Goal: Transaction & Acquisition: Download file/media

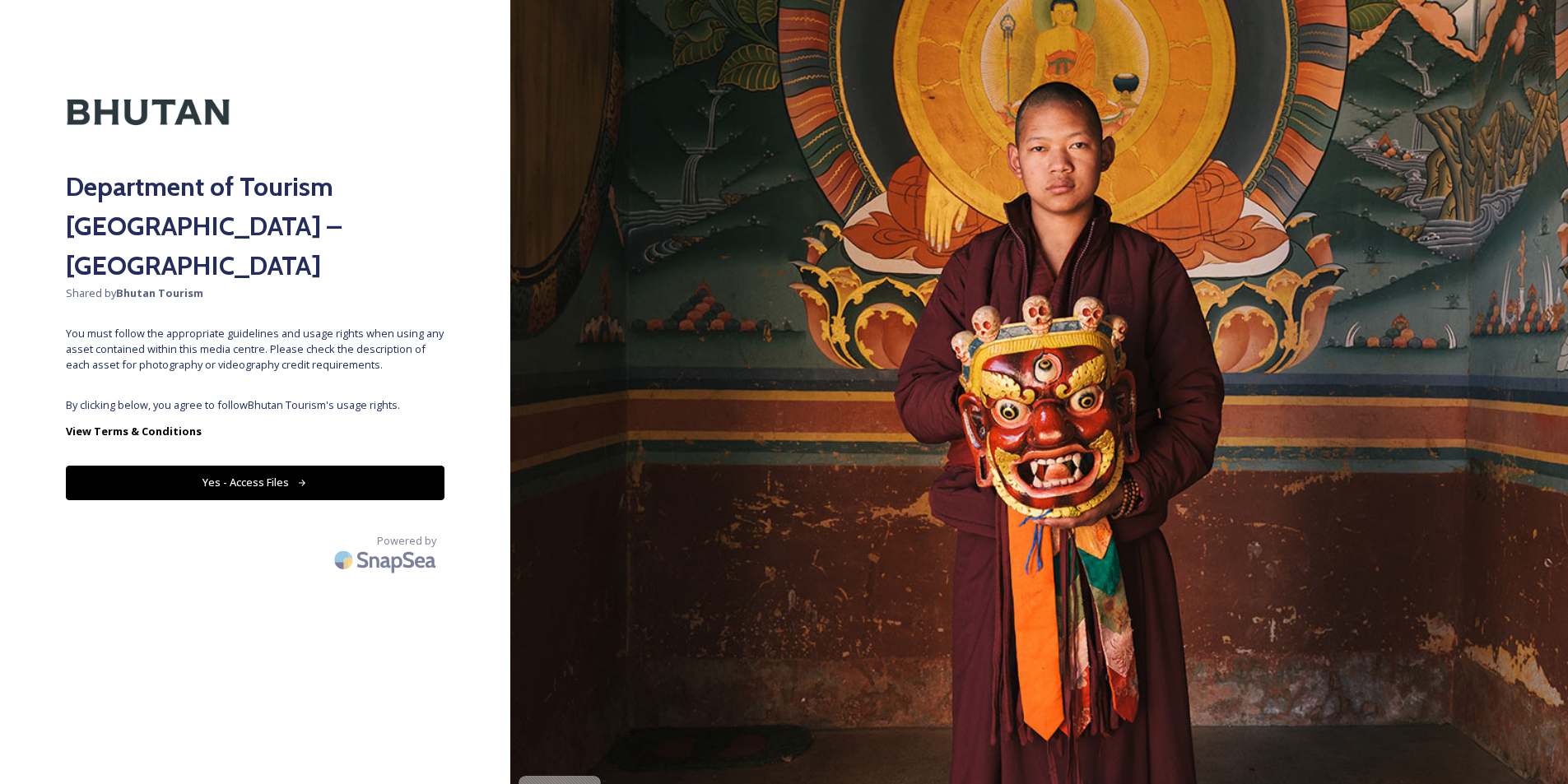
click at [318, 466] on button "Yes - Access Files" at bounding box center [256, 482] width 379 height 34
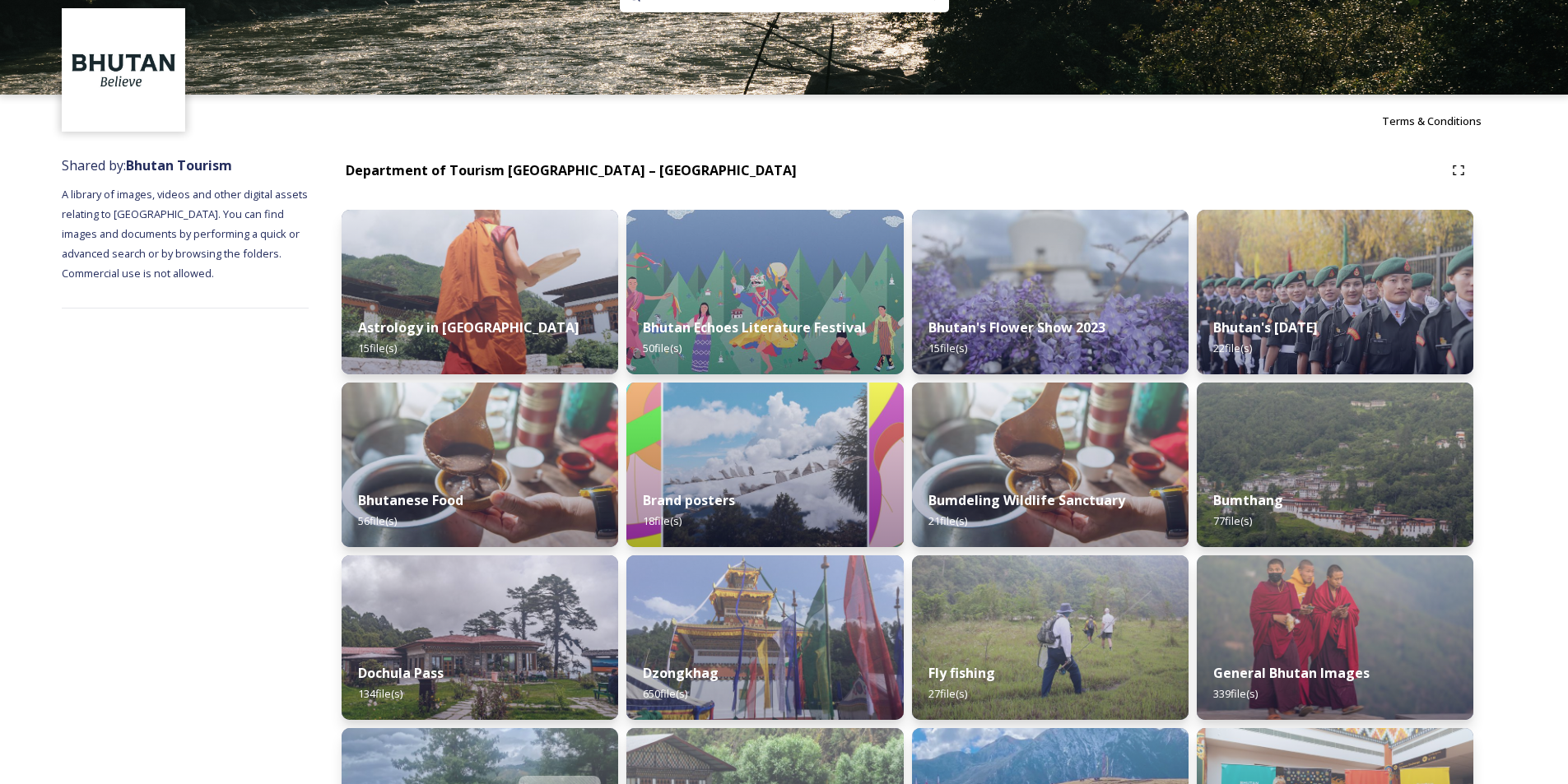
scroll to position [83, 0]
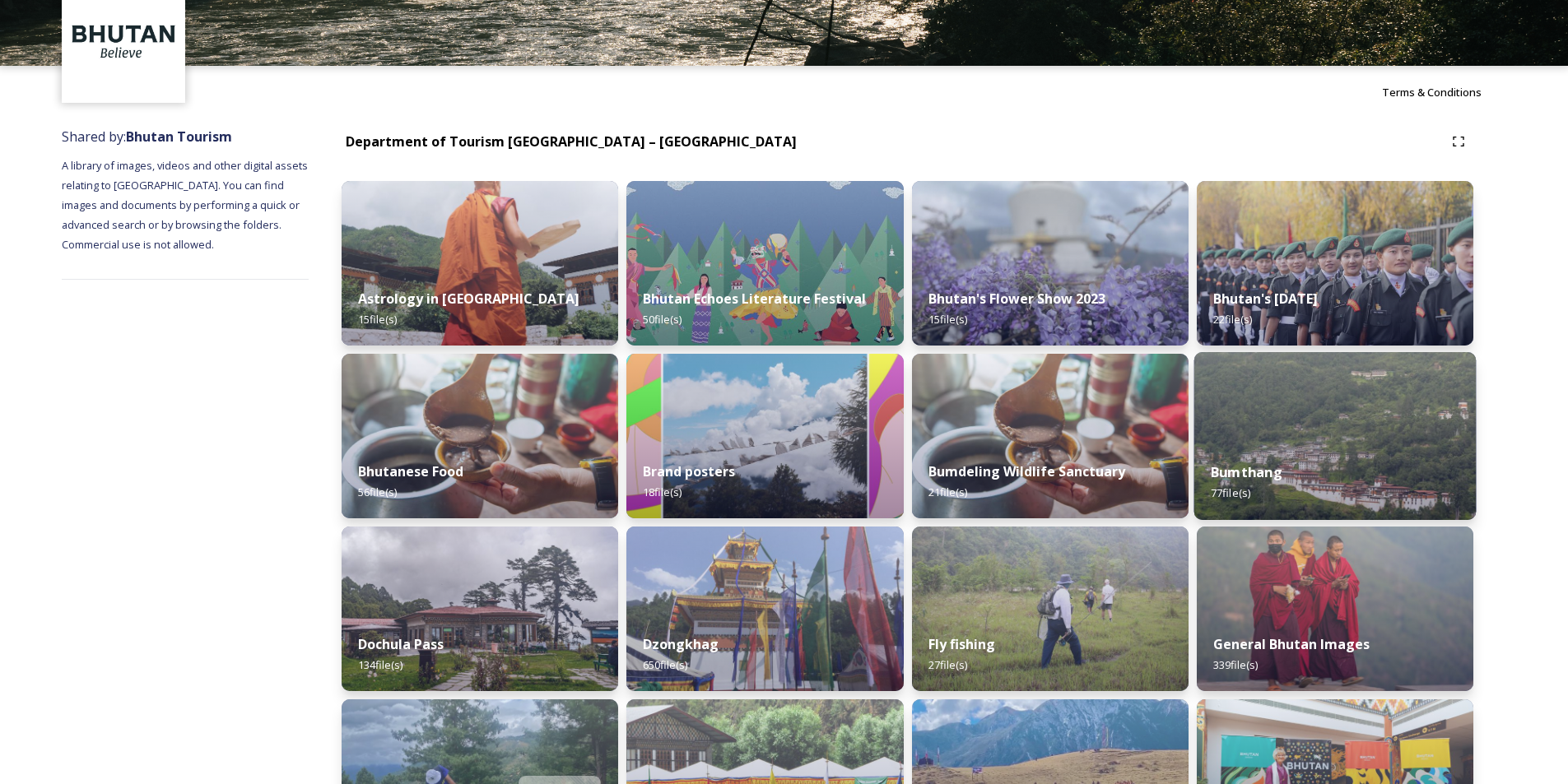
click at [1360, 446] on div "Bumthang 77 file(s)" at bounding box center [1335, 483] width 282 height 75
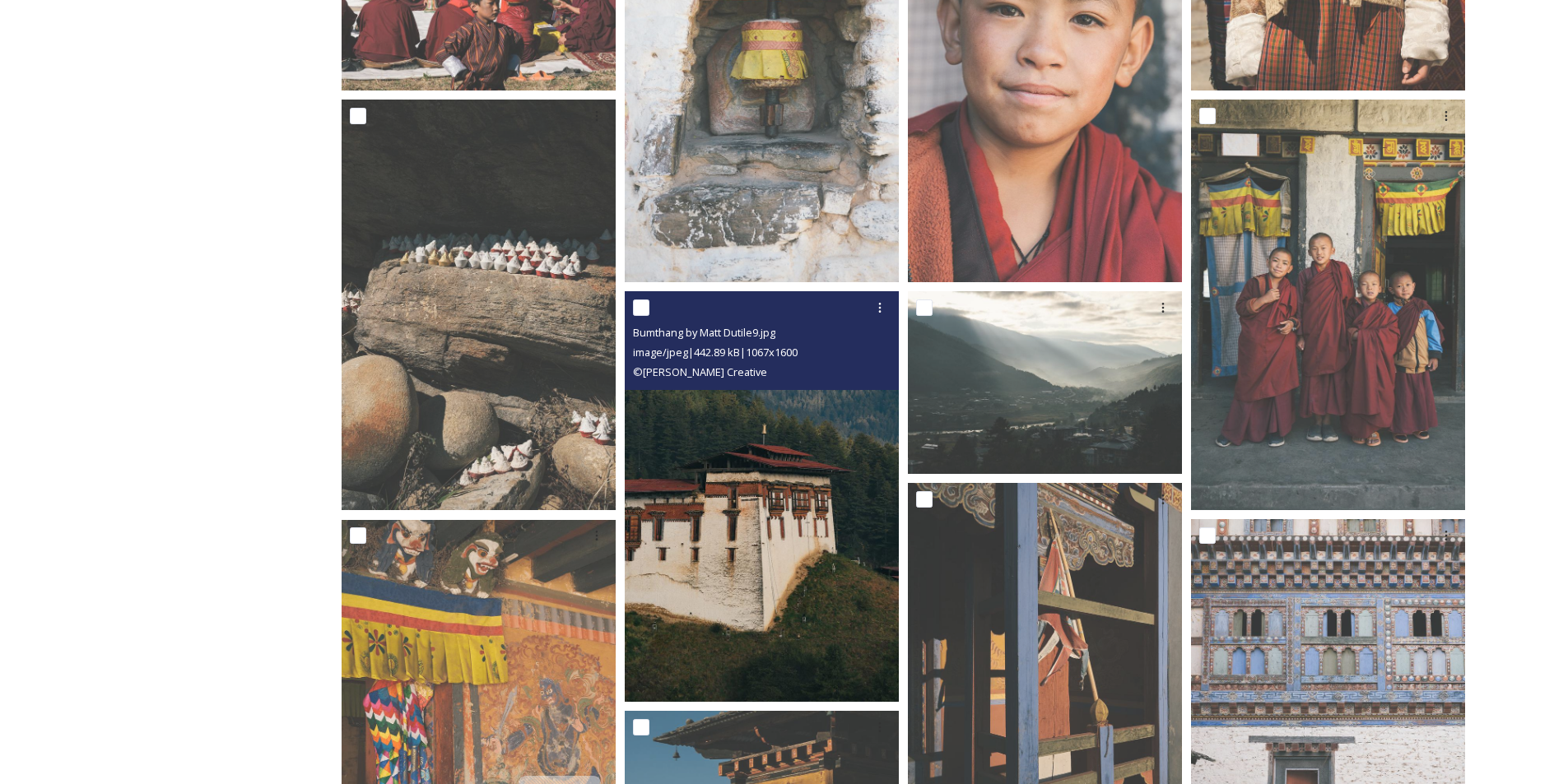
scroll to position [1070, 0]
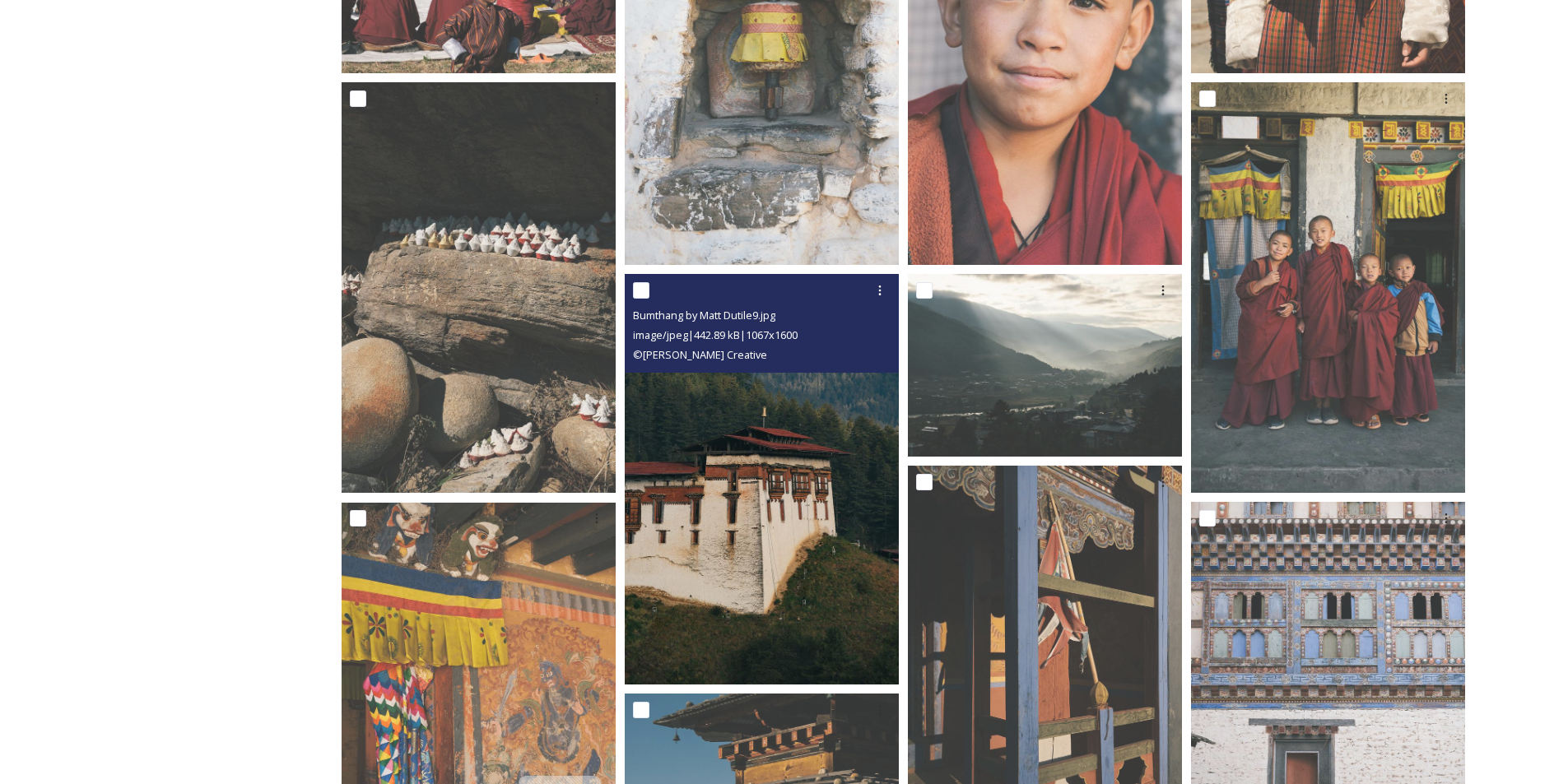
click at [842, 409] on img at bounding box center [761, 479] width 274 height 411
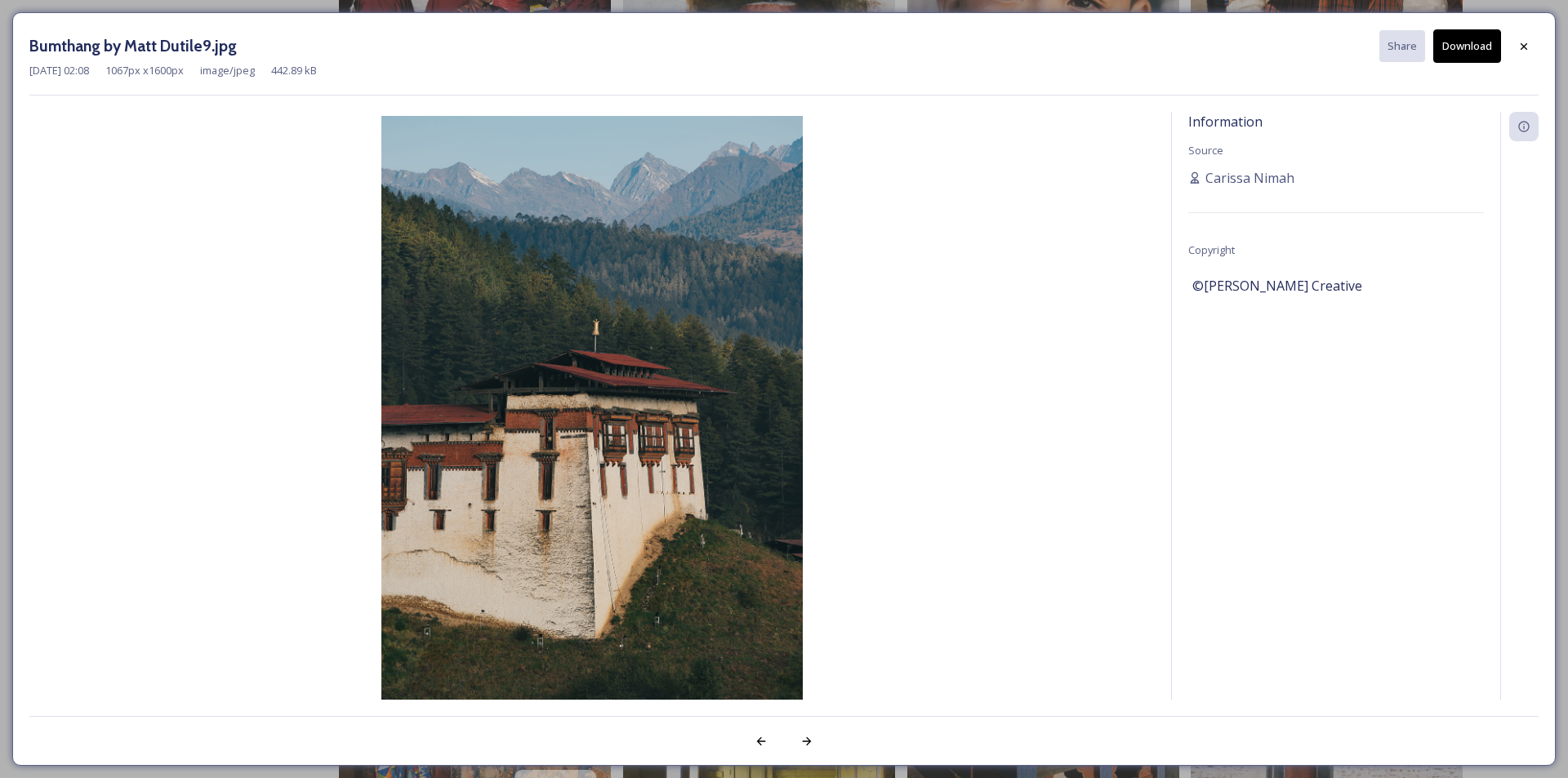
click at [1471, 51] on button "Download" at bounding box center [1467, 46] width 68 height 33
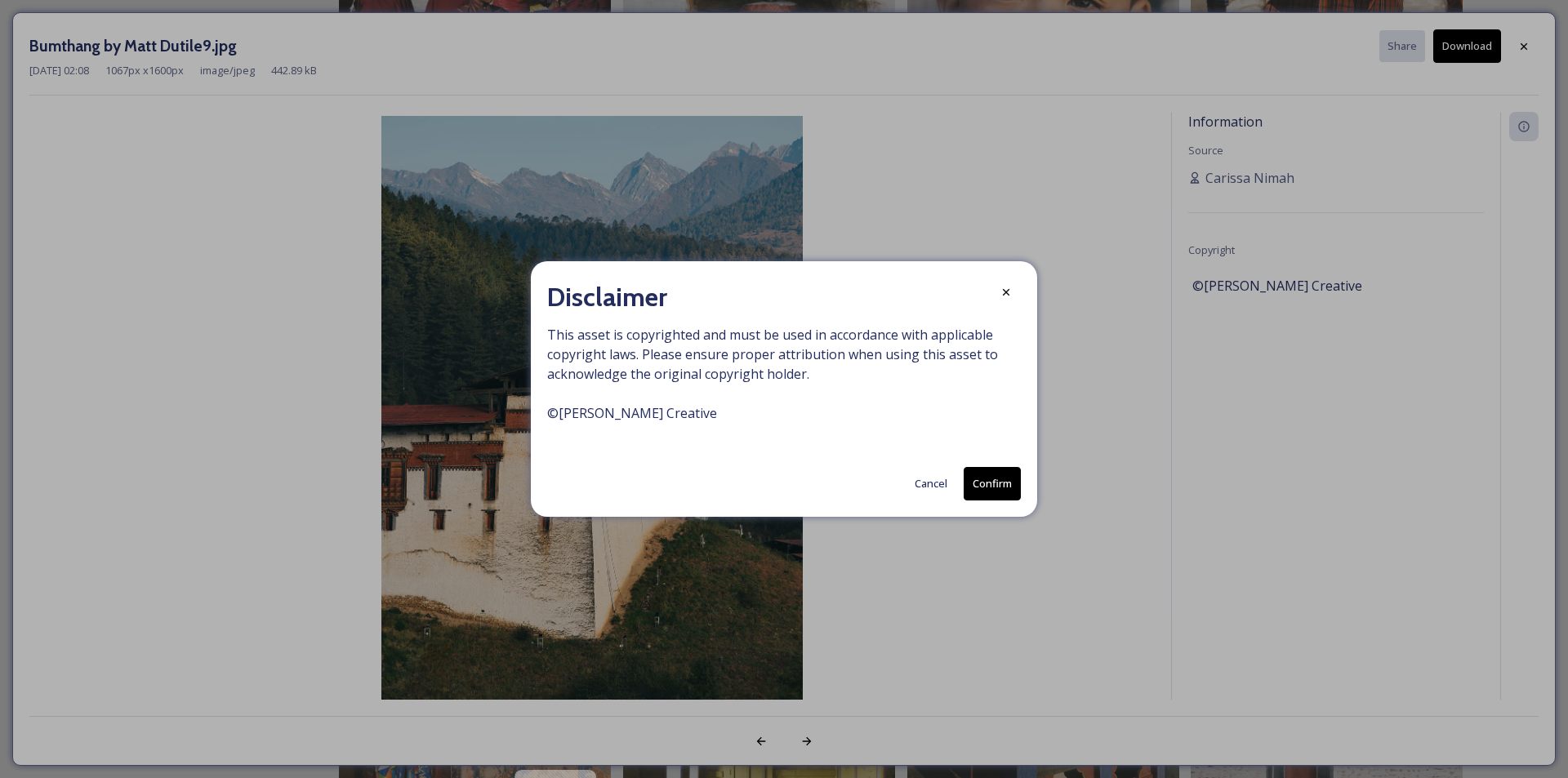
click at [995, 480] on button "Confirm" at bounding box center [992, 483] width 57 height 33
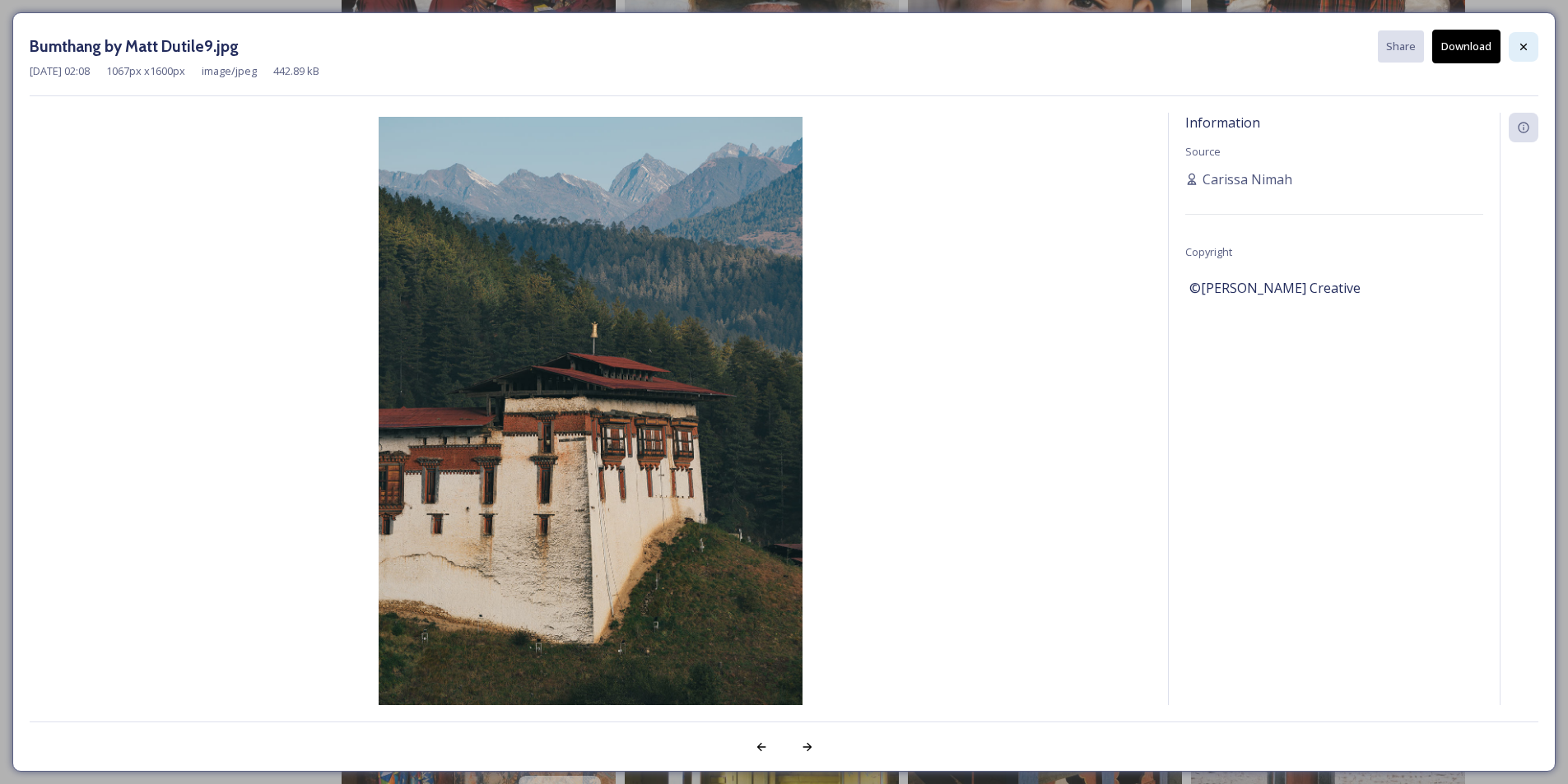
click at [1525, 49] on icon at bounding box center [1524, 47] width 13 height 13
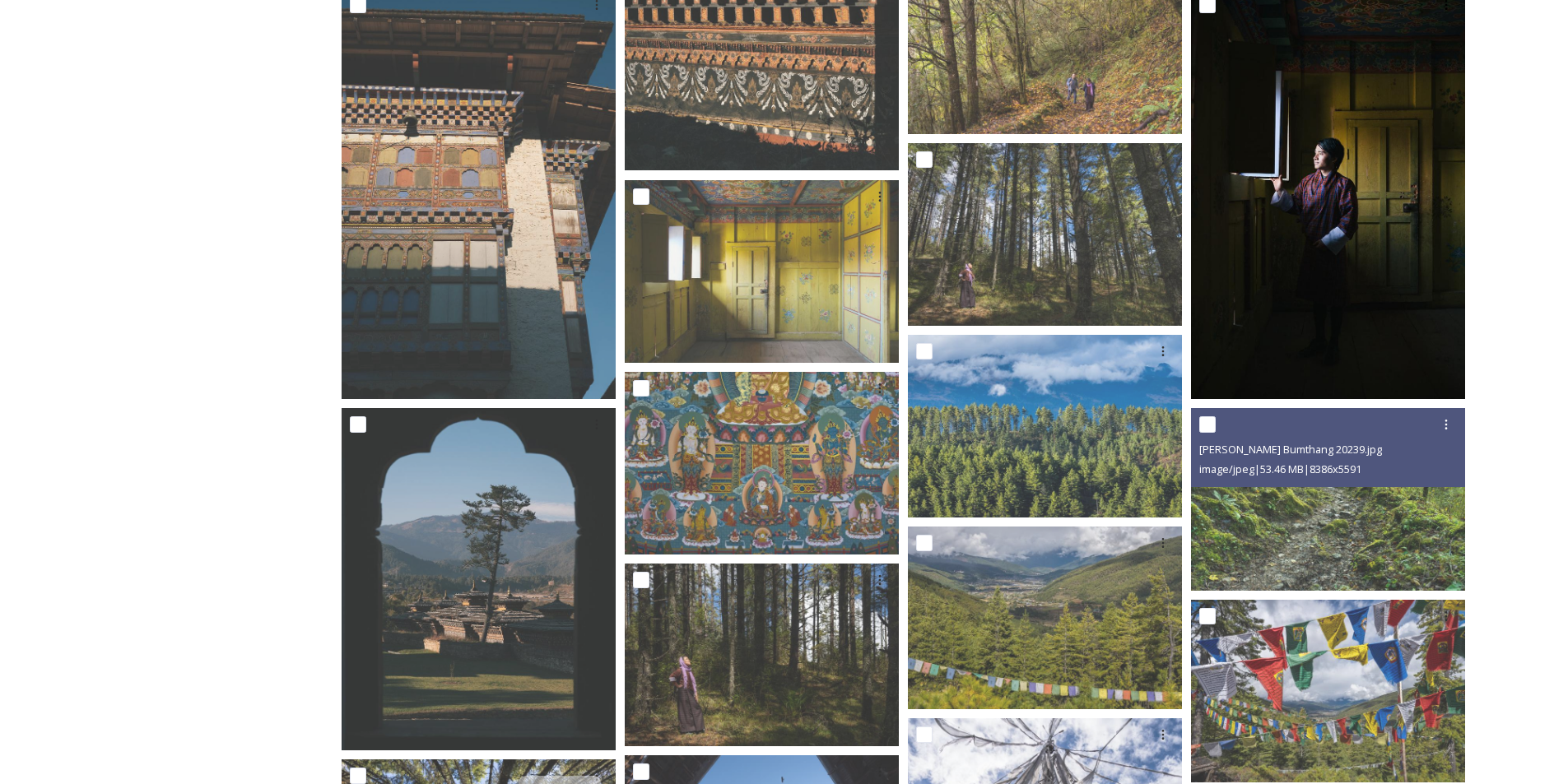
scroll to position [1975, 0]
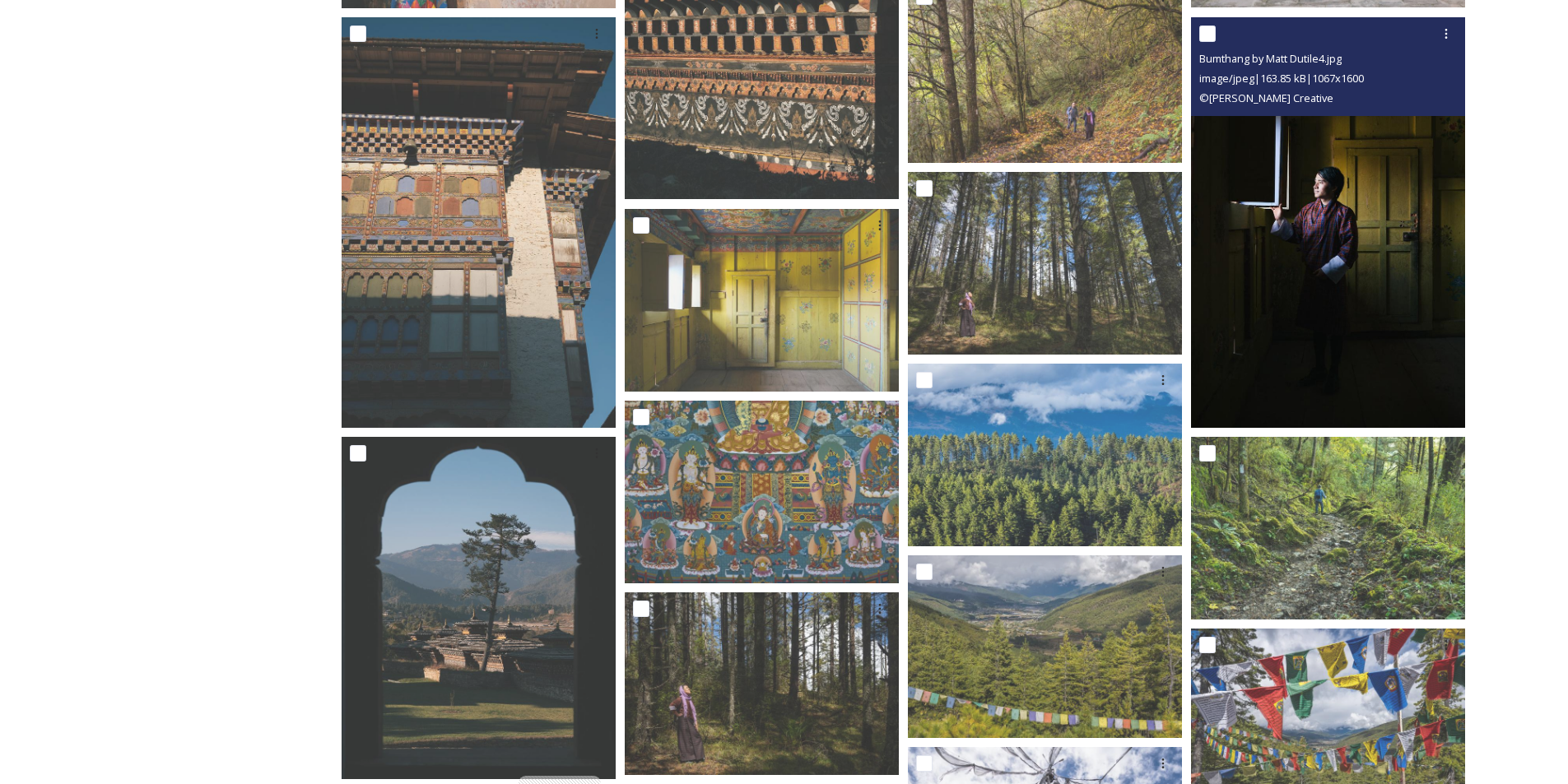
click at [1388, 307] on img at bounding box center [1328, 223] width 274 height 411
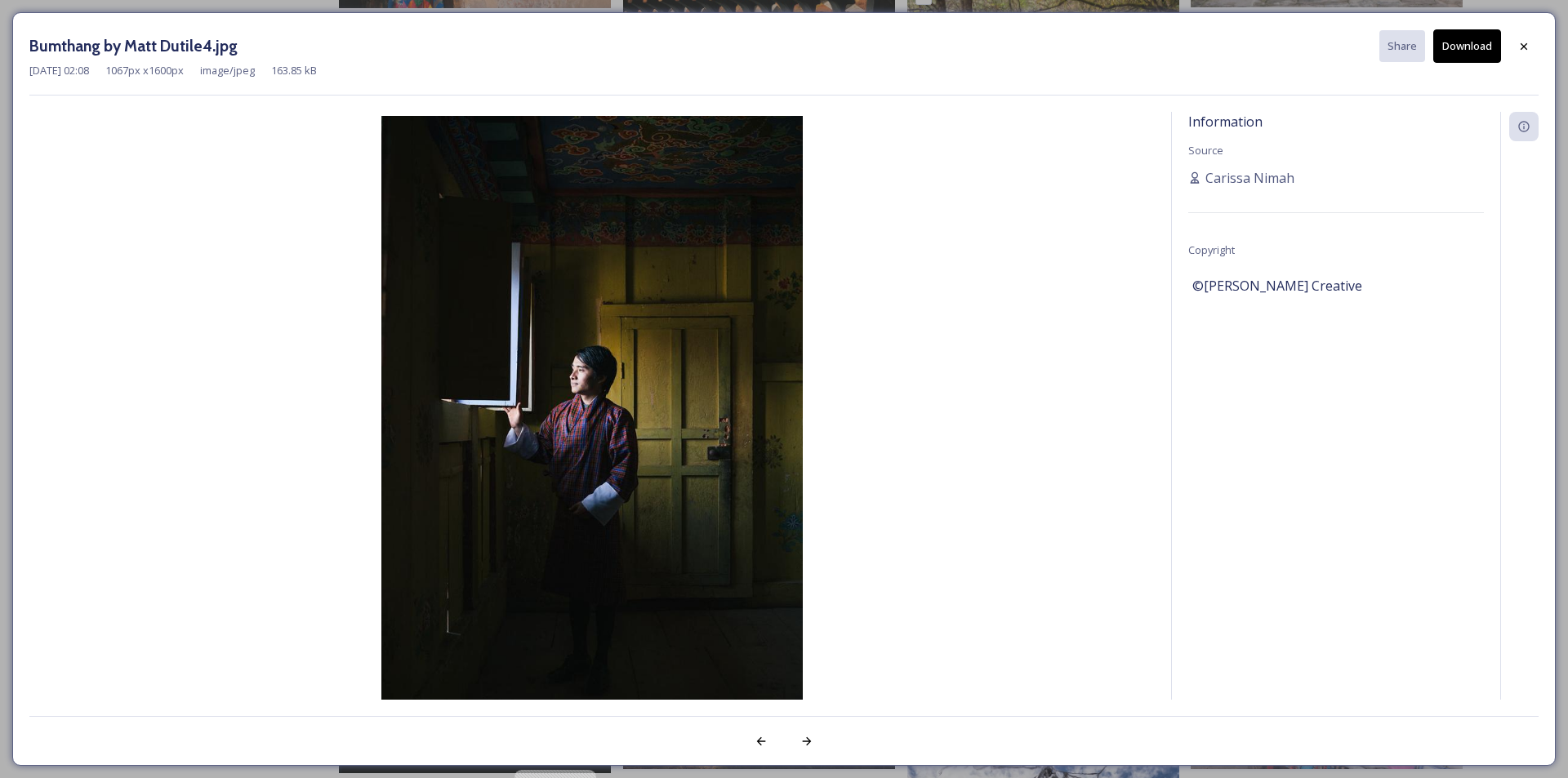
click at [1464, 38] on button "Download" at bounding box center [1467, 46] width 68 height 33
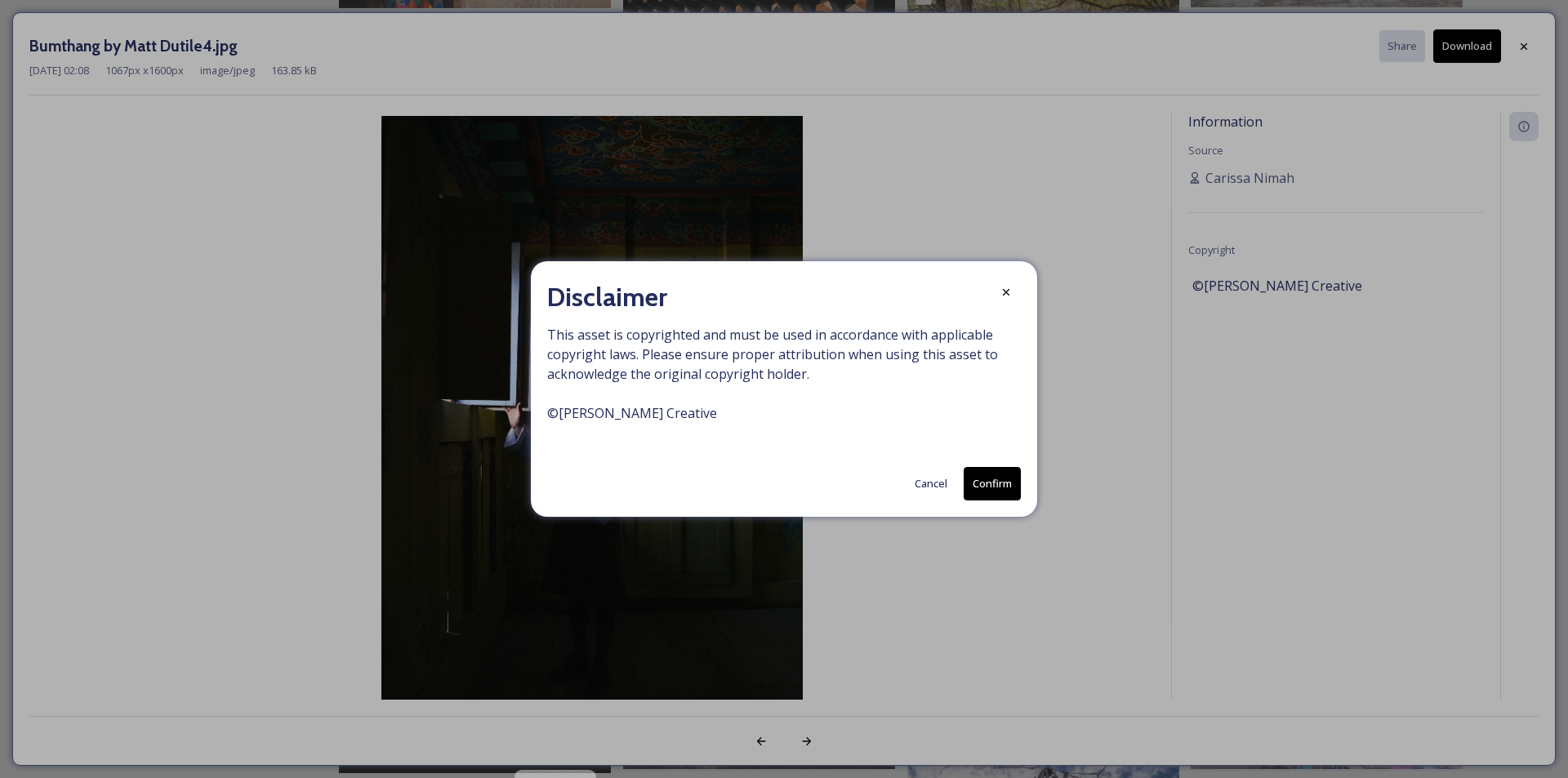
click at [1005, 492] on button "Confirm" at bounding box center [992, 483] width 57 height 33
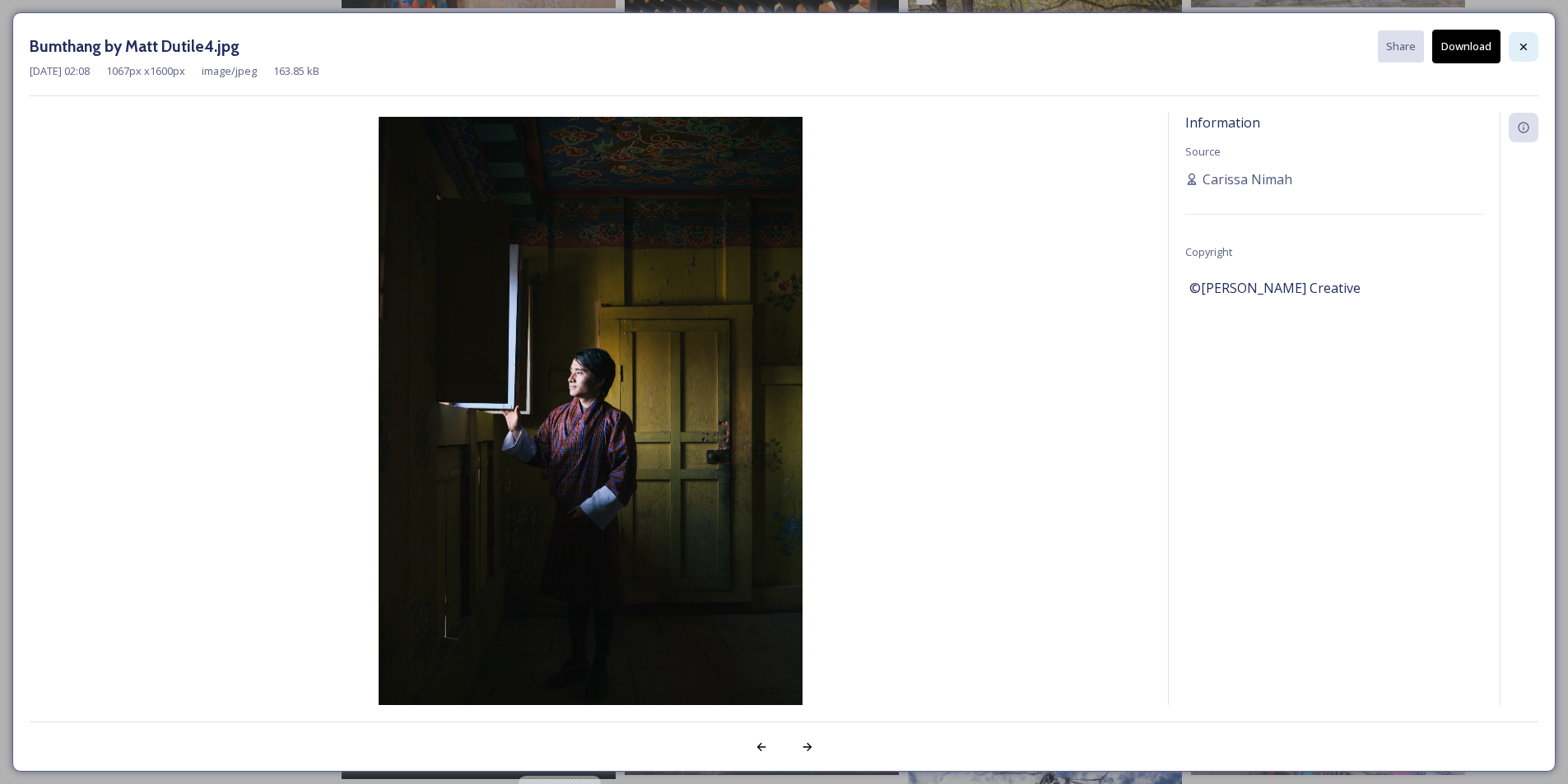
click at [1529, 54] on div at bounding box center [1523, 46] width 30 height 30
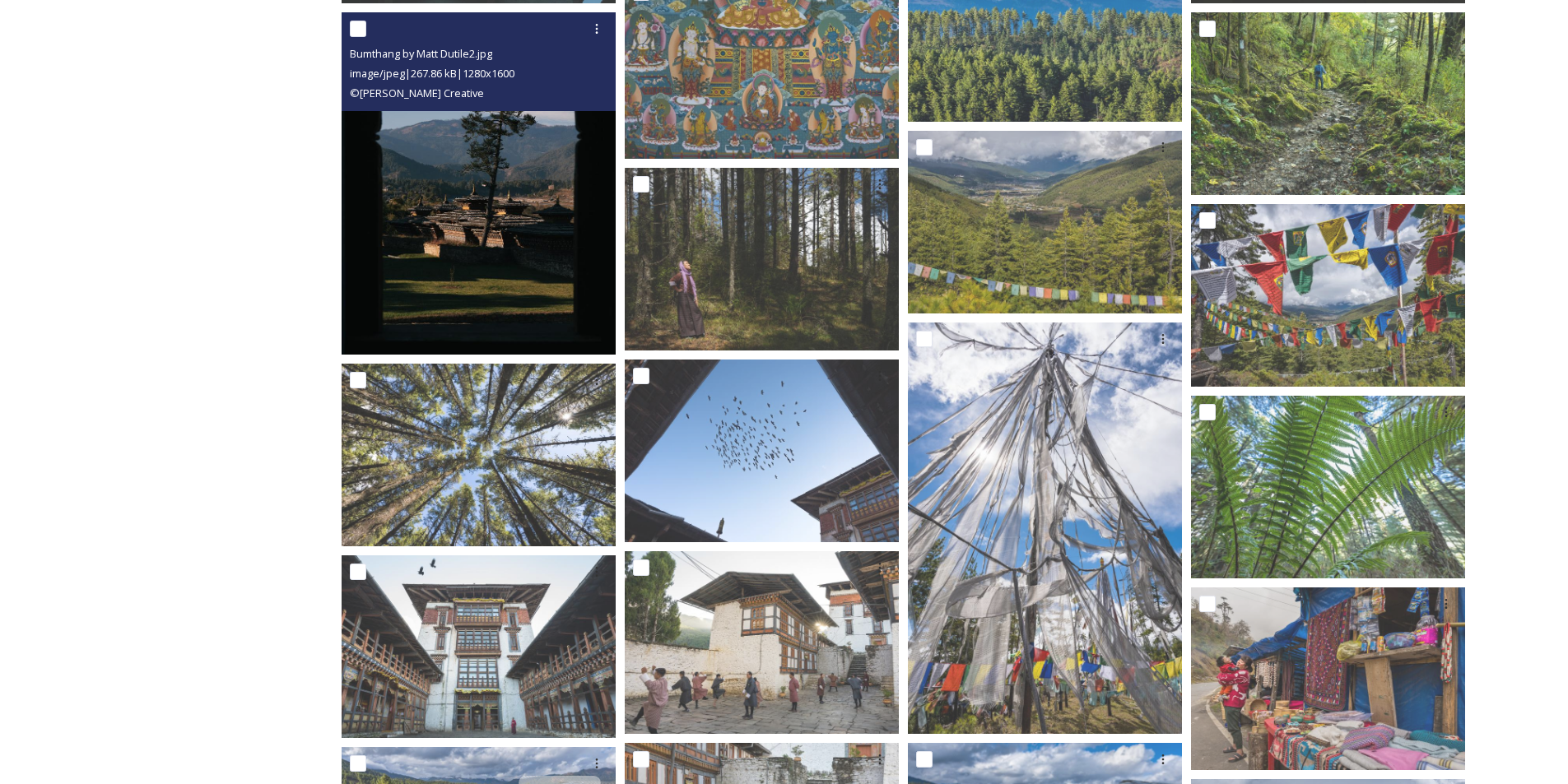
scroll to position [2305, 0]
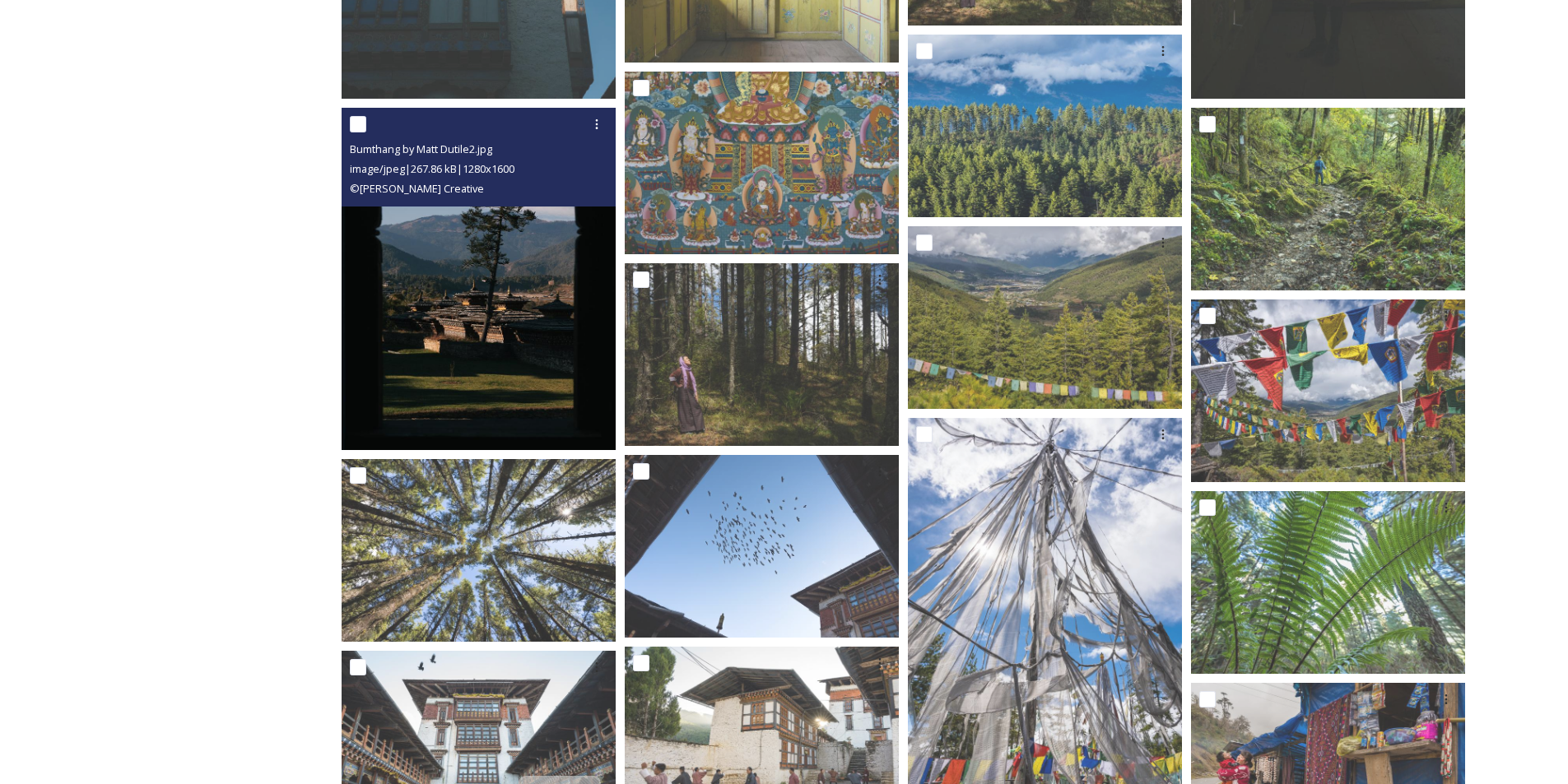
click at [486, 295] on img at bounding box center [478, 279] width 274 height 342
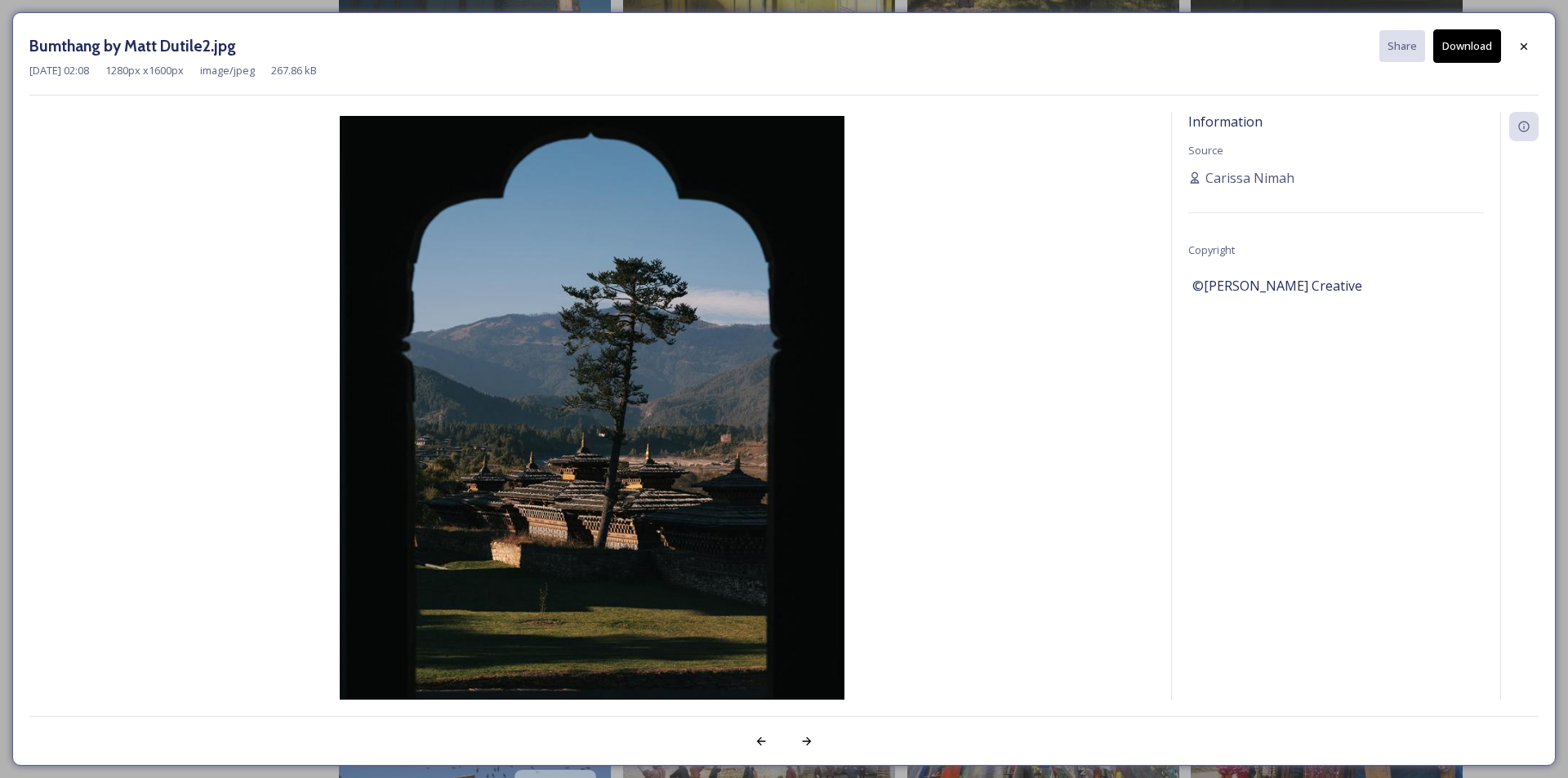
click at [1484, 47] on button "Download" at bounding box center [1467, 46] width 68 height 33
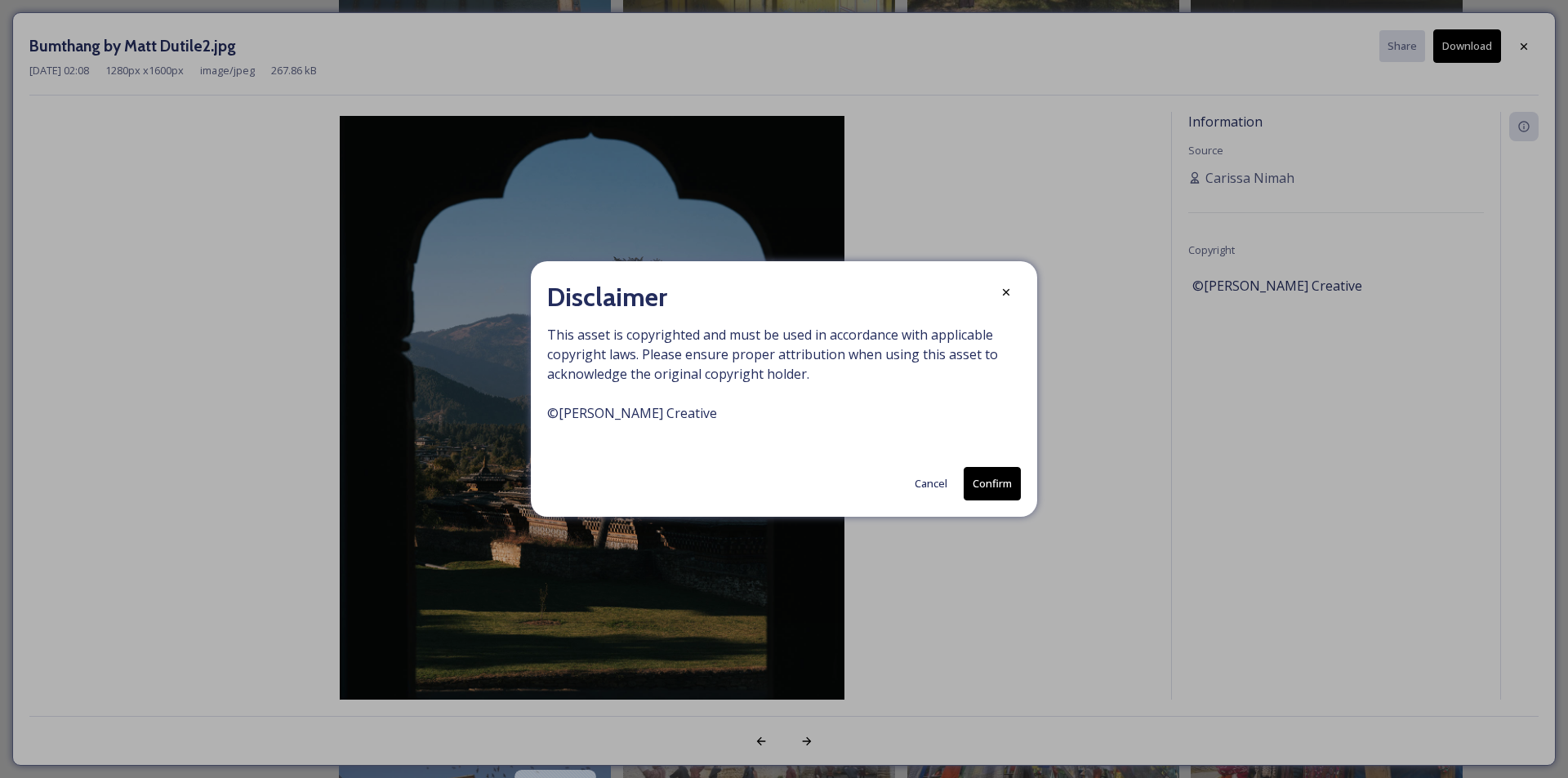
click at [1002, 479] on button "Confirm" at bounding box center [992, 483] width 57 height 33
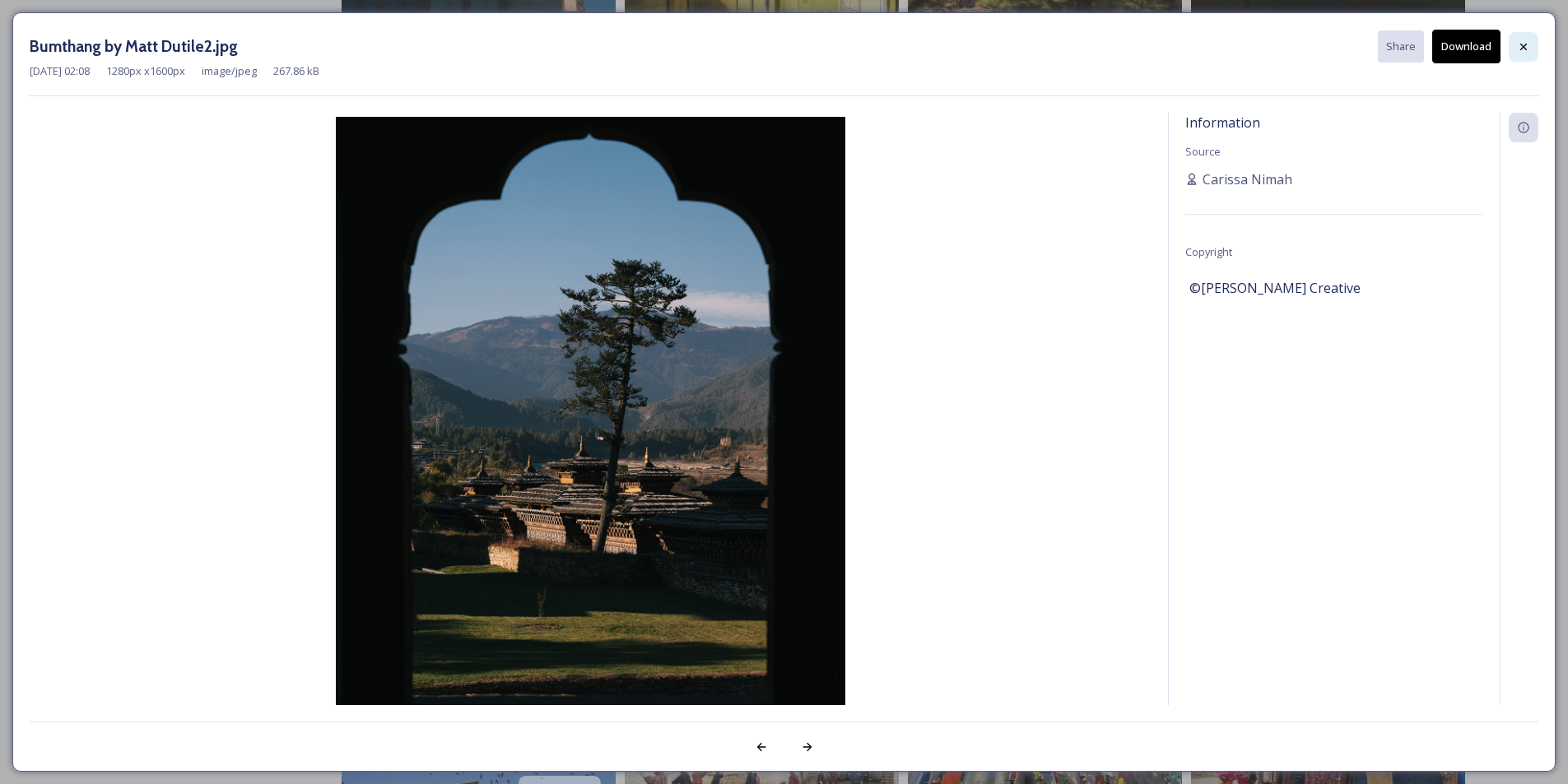
click at [1531, 50] on div at bounding box center [1523, 46] width 30 height 30
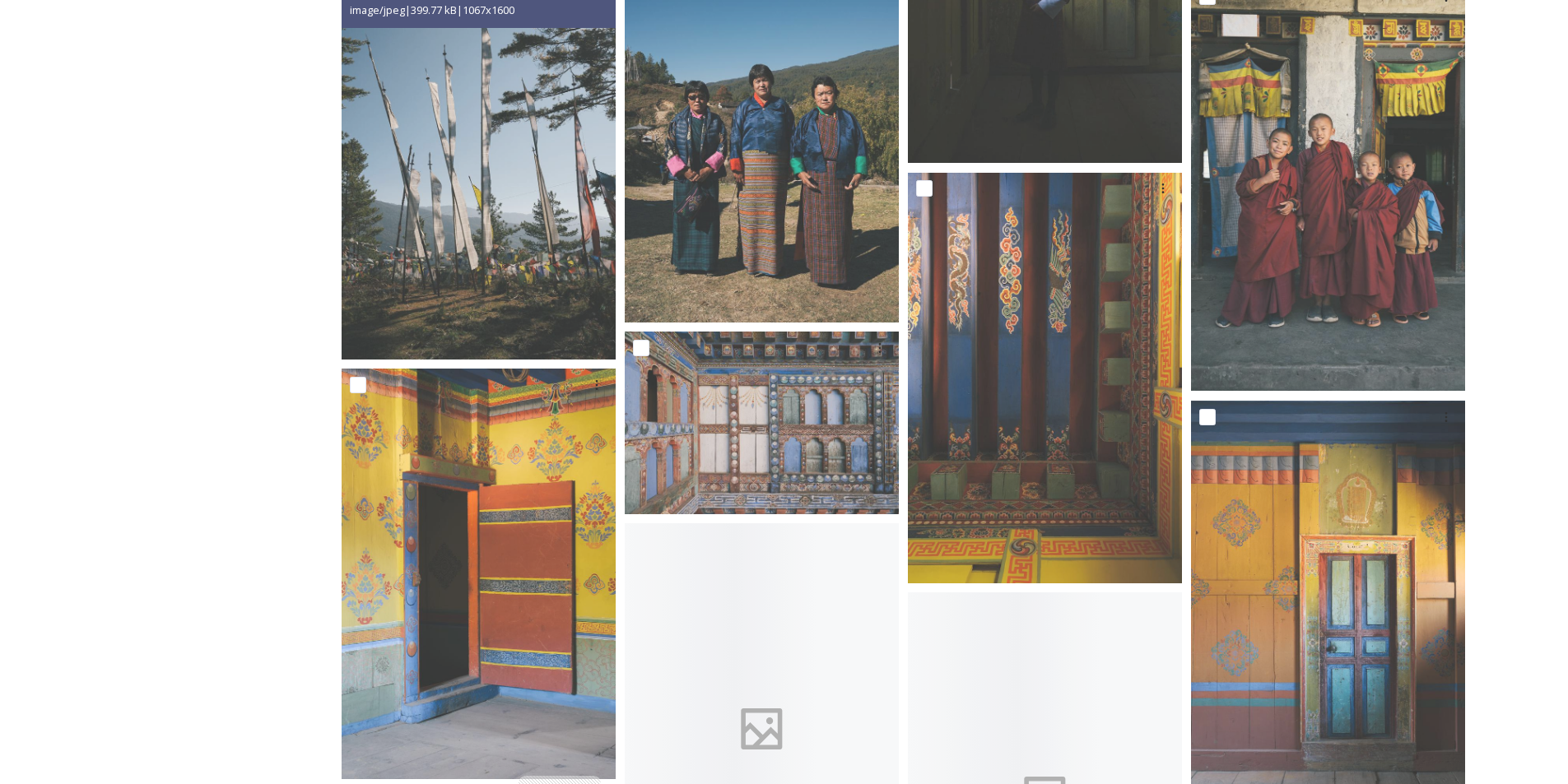
scroll to position [4198, 0]
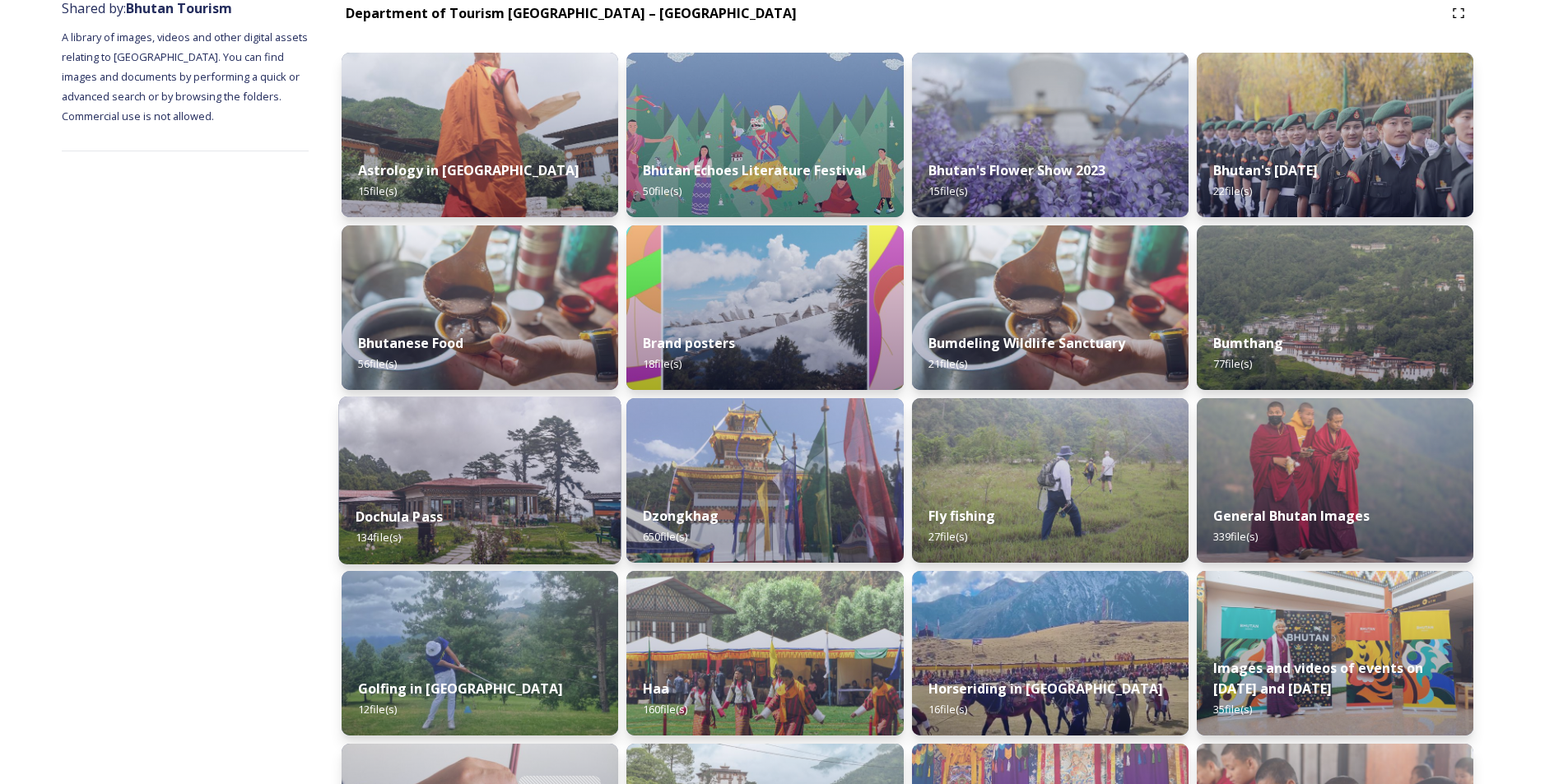
scroll to position [247, 0]
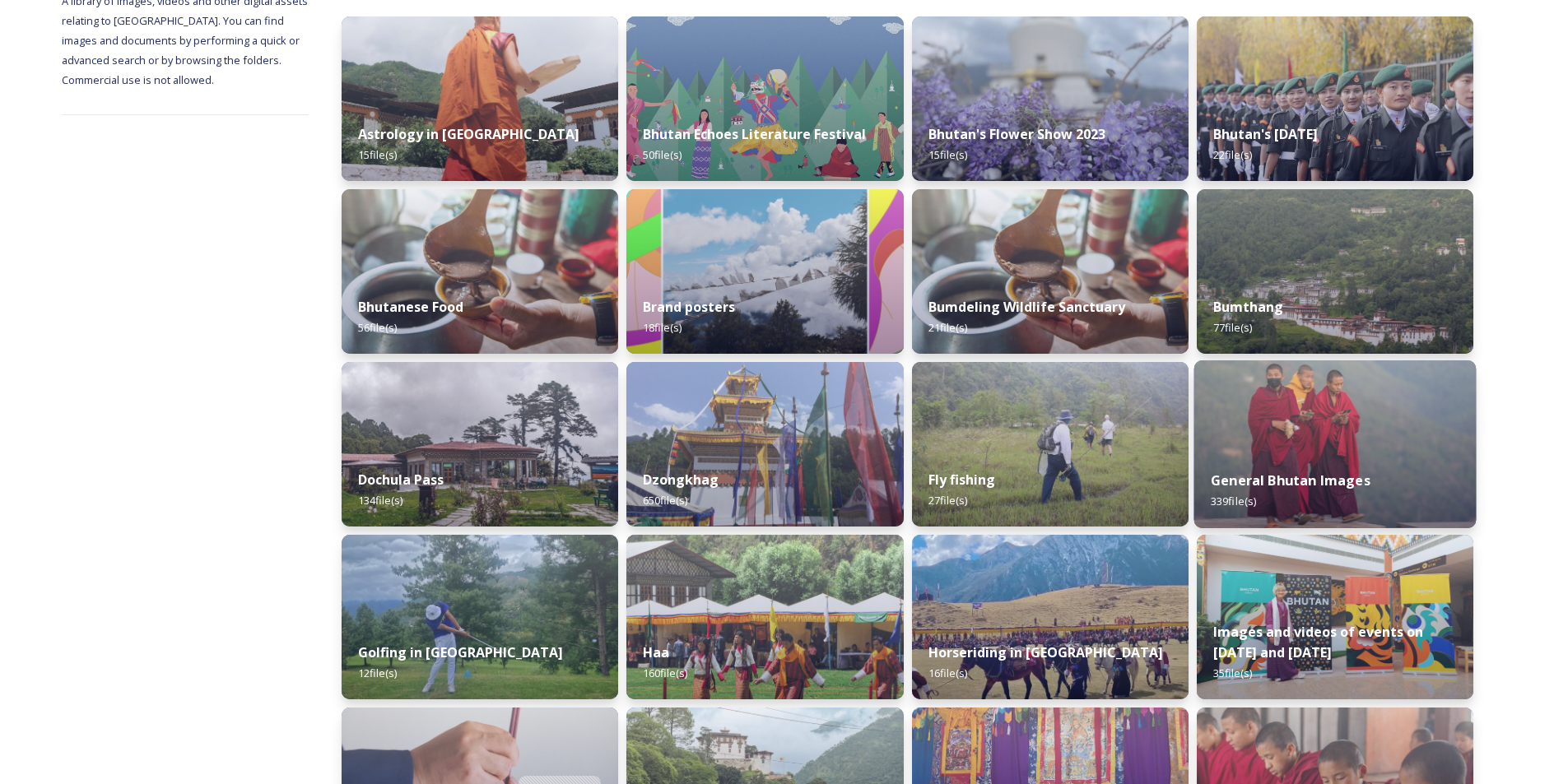
click at [1393, 456] on div "General Bhutan Images 339 file(s)" at bounding box center [1335, 491] width 282 height 75
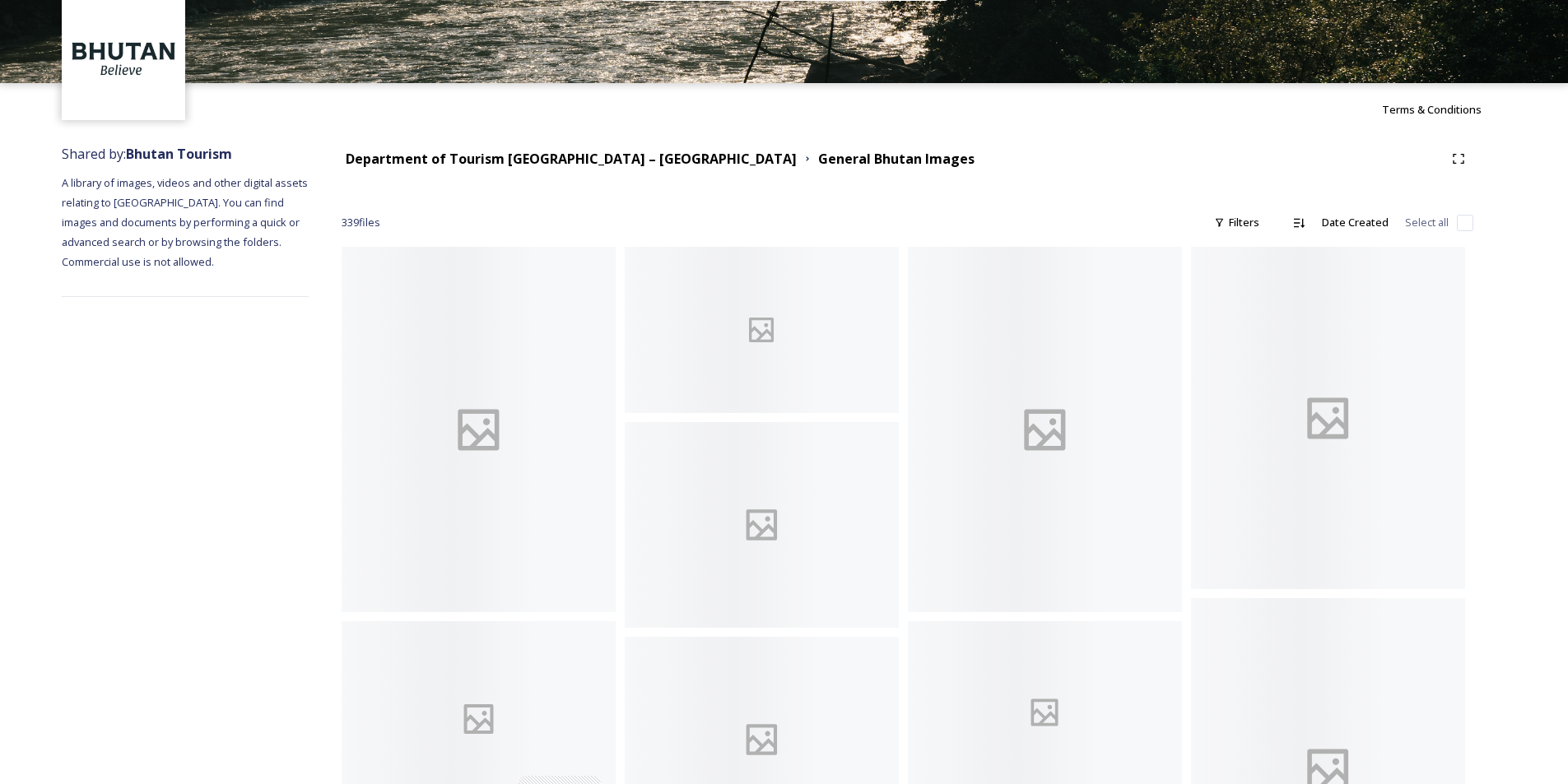
scroll to position [164, 0]
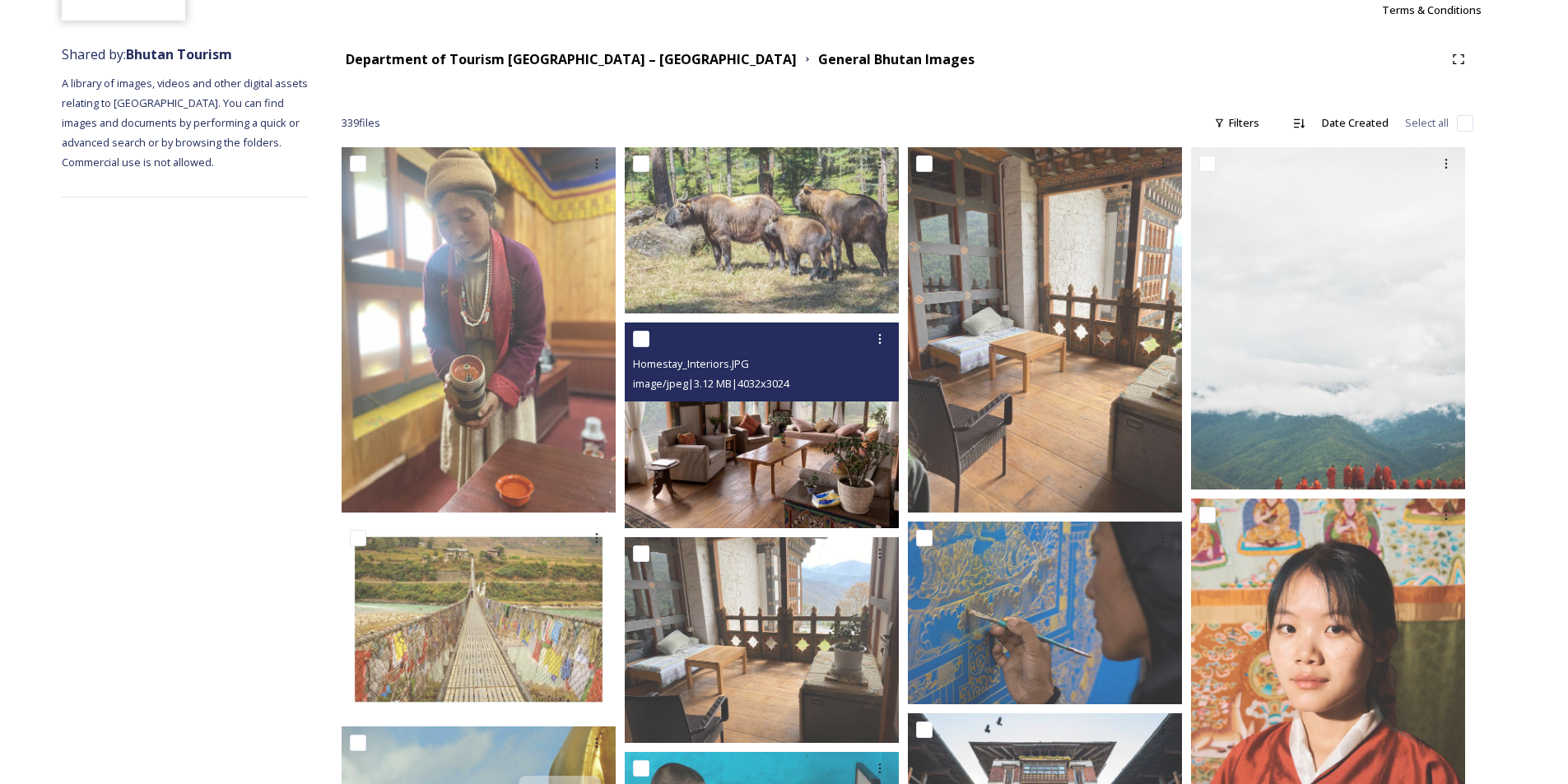
click at [844, 430] on img at bounding box center [761, 426] width 274 height 206
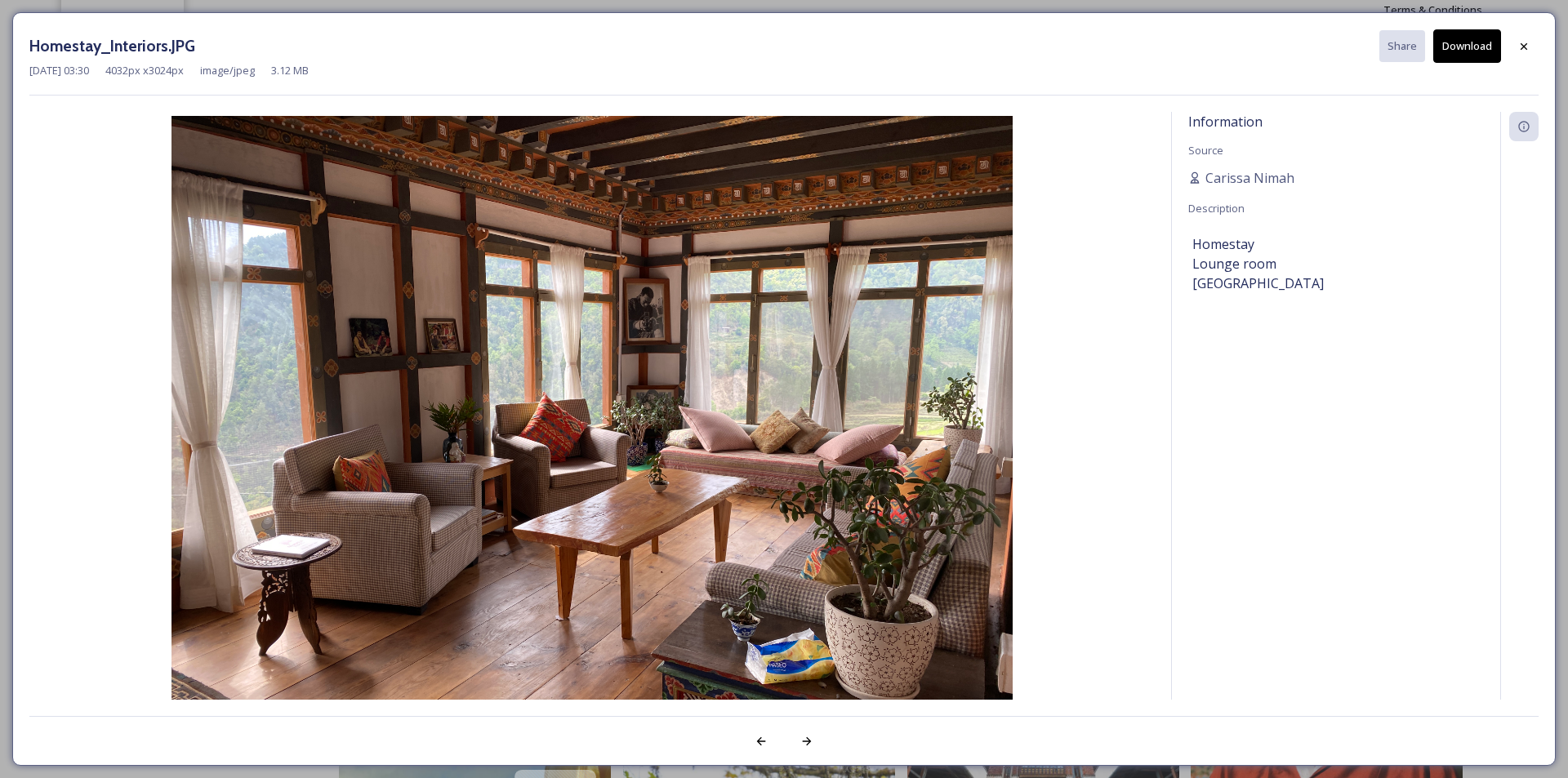
click at [1465, 37] on button "Download" at bounding box center [1467, 46] width 68 height 33
click at [1530, 46] on icon at bounding box center [1524, 47] width 13 height 13
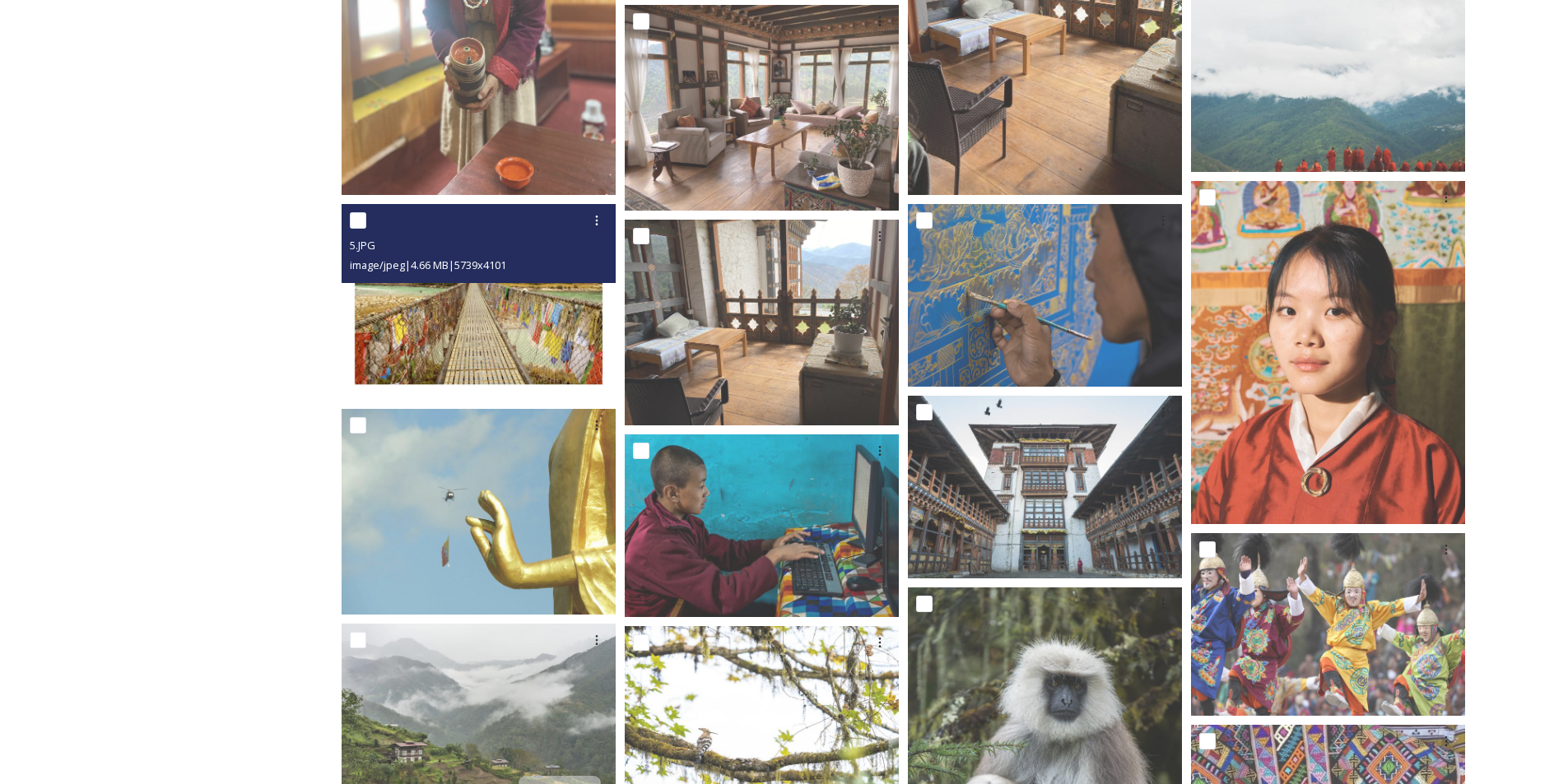
scroll to position [494, 0]
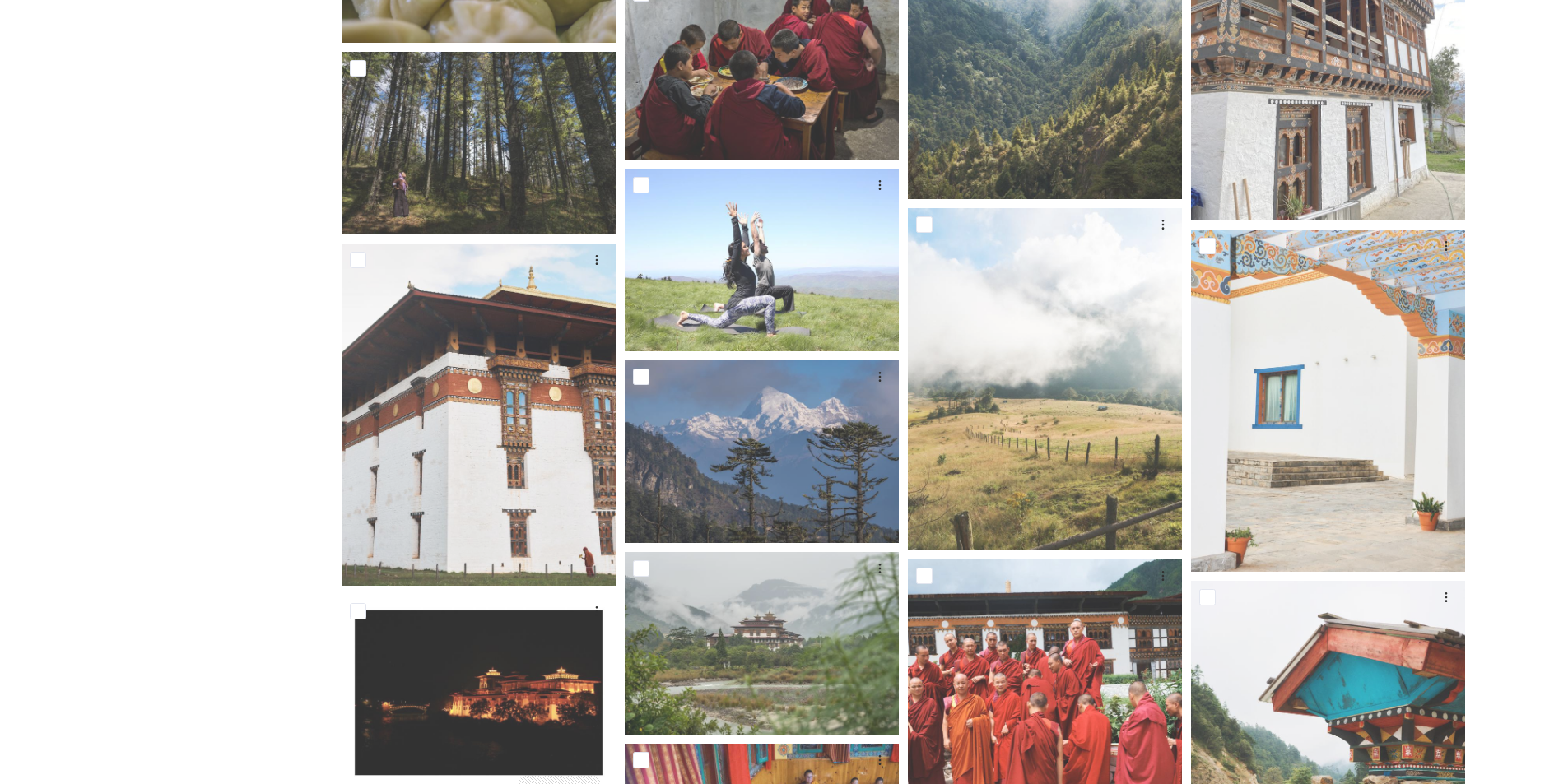
scroll to position [5433, 0]
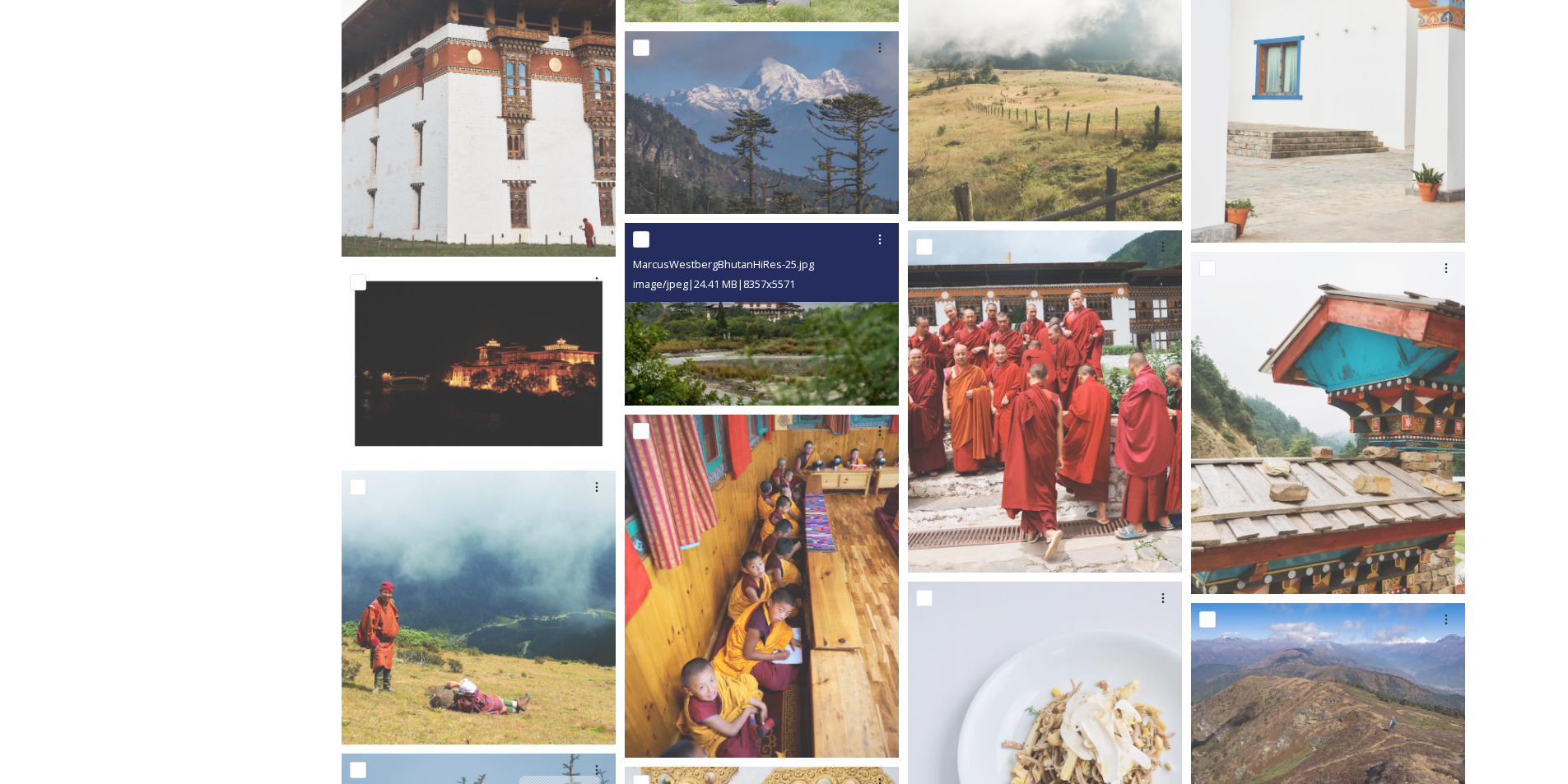
click at [801, 333] on img at bounding box center [761, 314] width 274 height 183
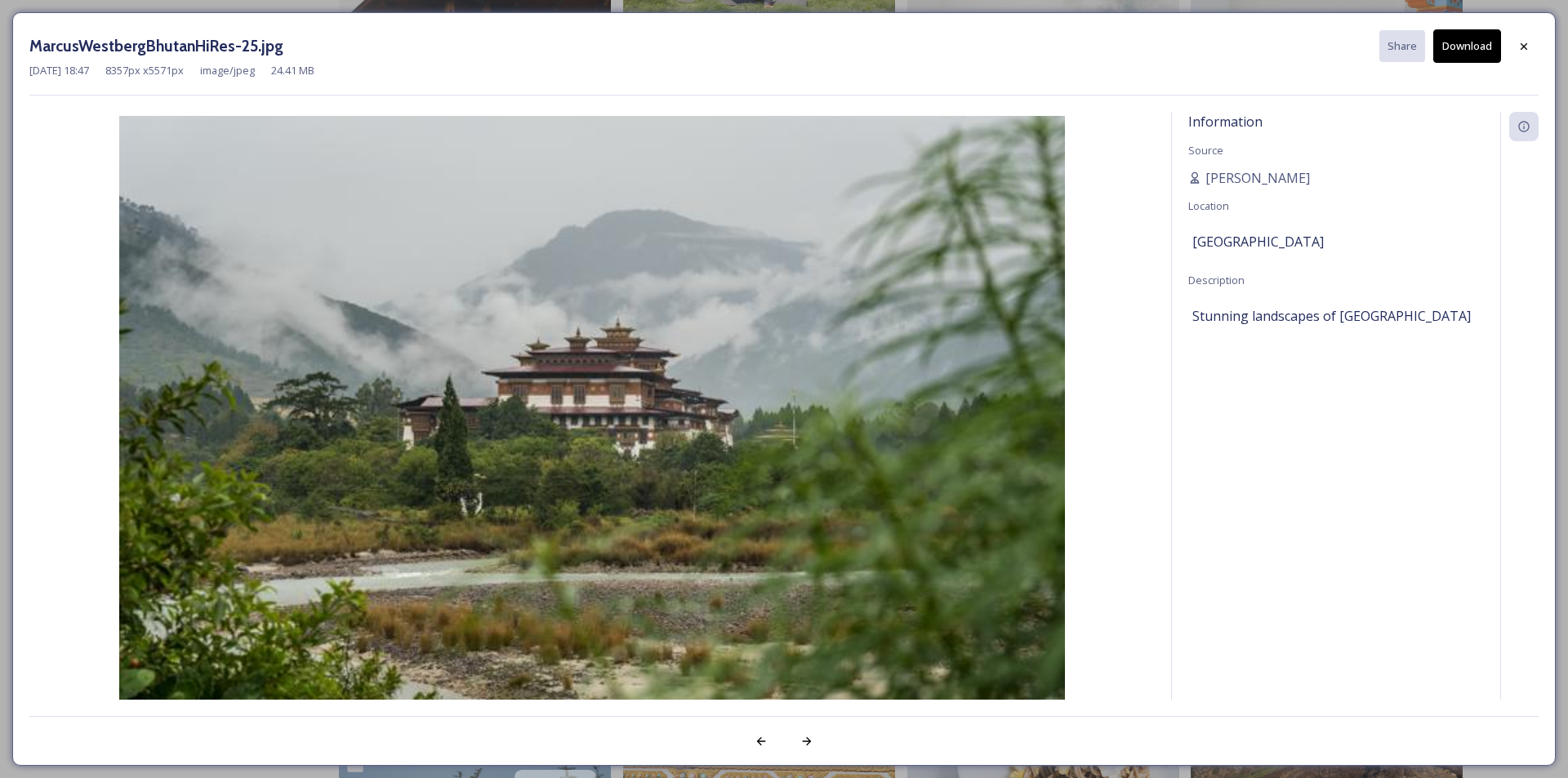
click at [1456, 49] on button "Download" at bounding box center [1467, 46] width 68 height 33
click at [1529, 49] on icon at bounding box center [1524, 47] width 13 height 13
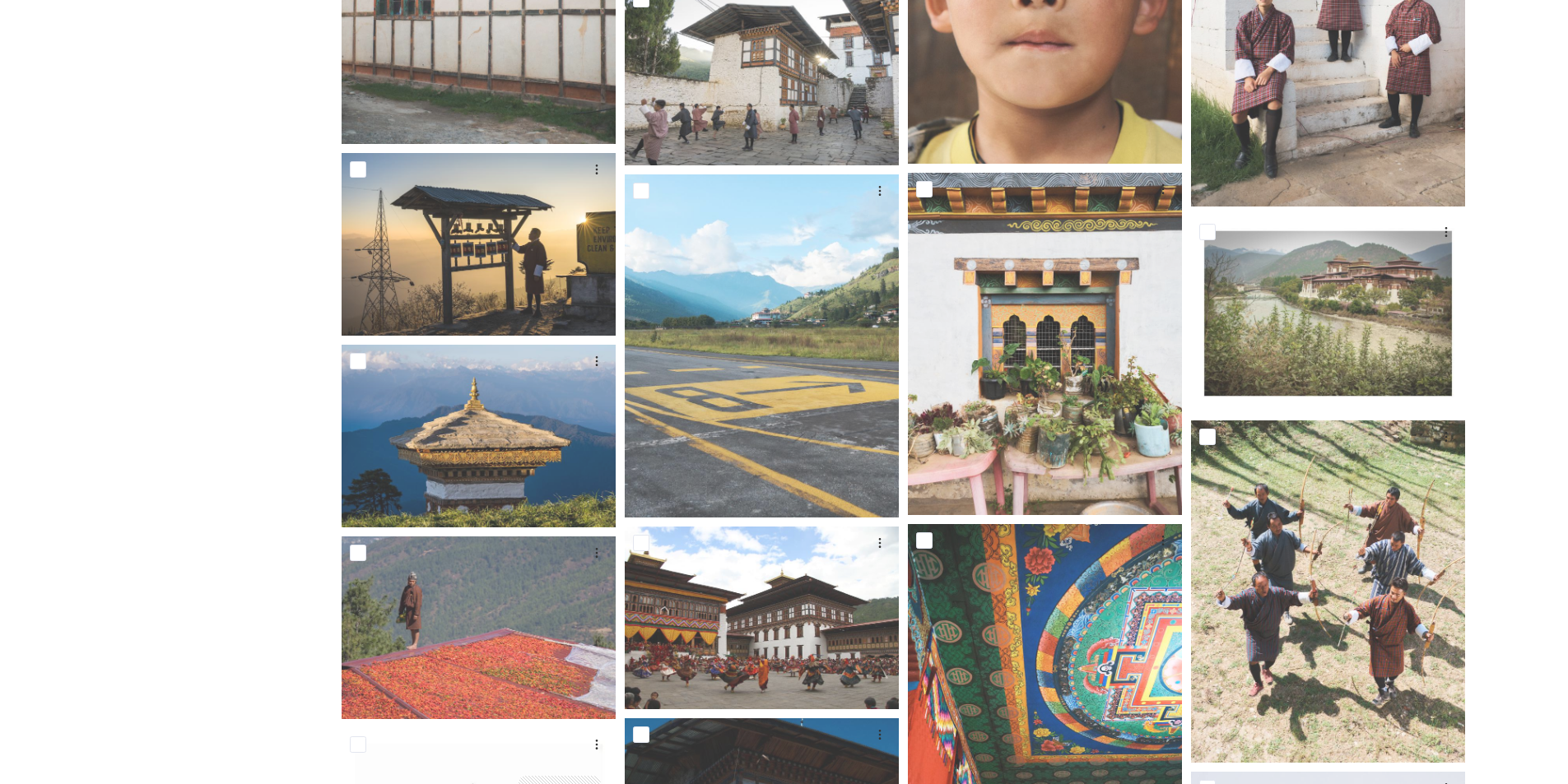
scroll to position [8067, 0]
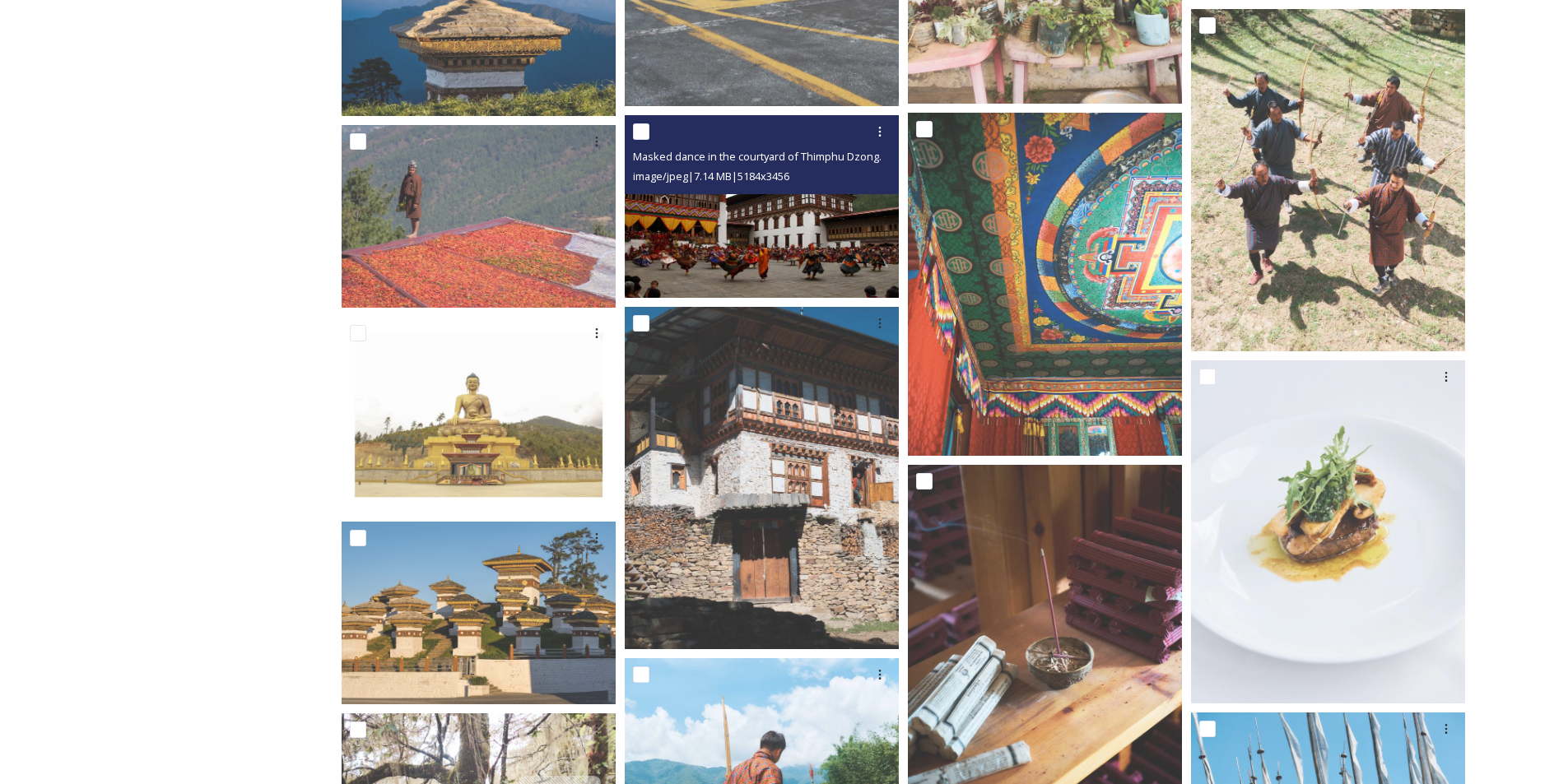
click at [782, 233] on img at bounding box center [761, 206] width 274 height 183
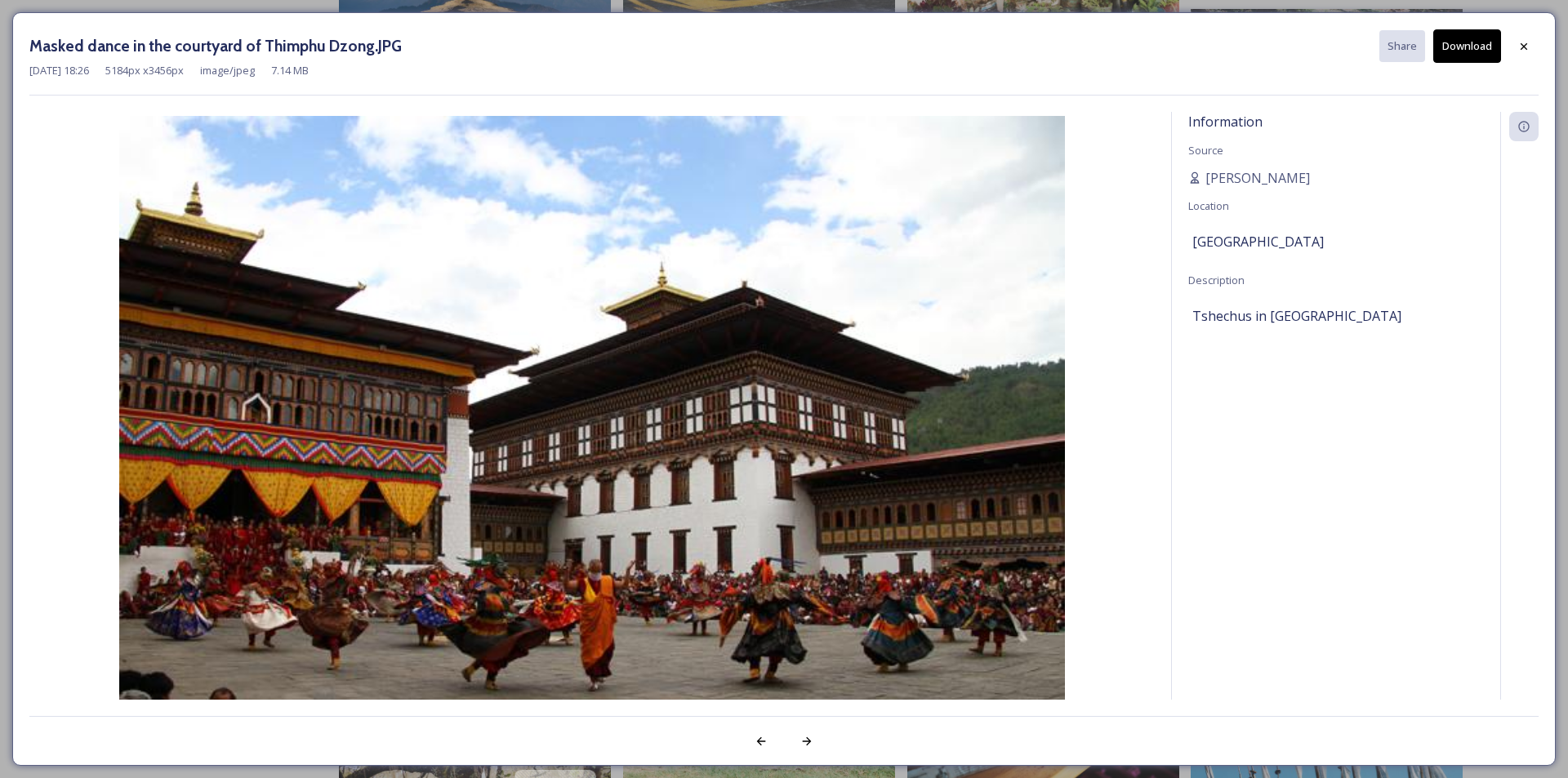
click at [1468, 54] on button "Download" at bounding box center [1467, 46] width 68 height 33
click at [1535, 42] on div at bounding box center [1523, 46] width 30 height 30
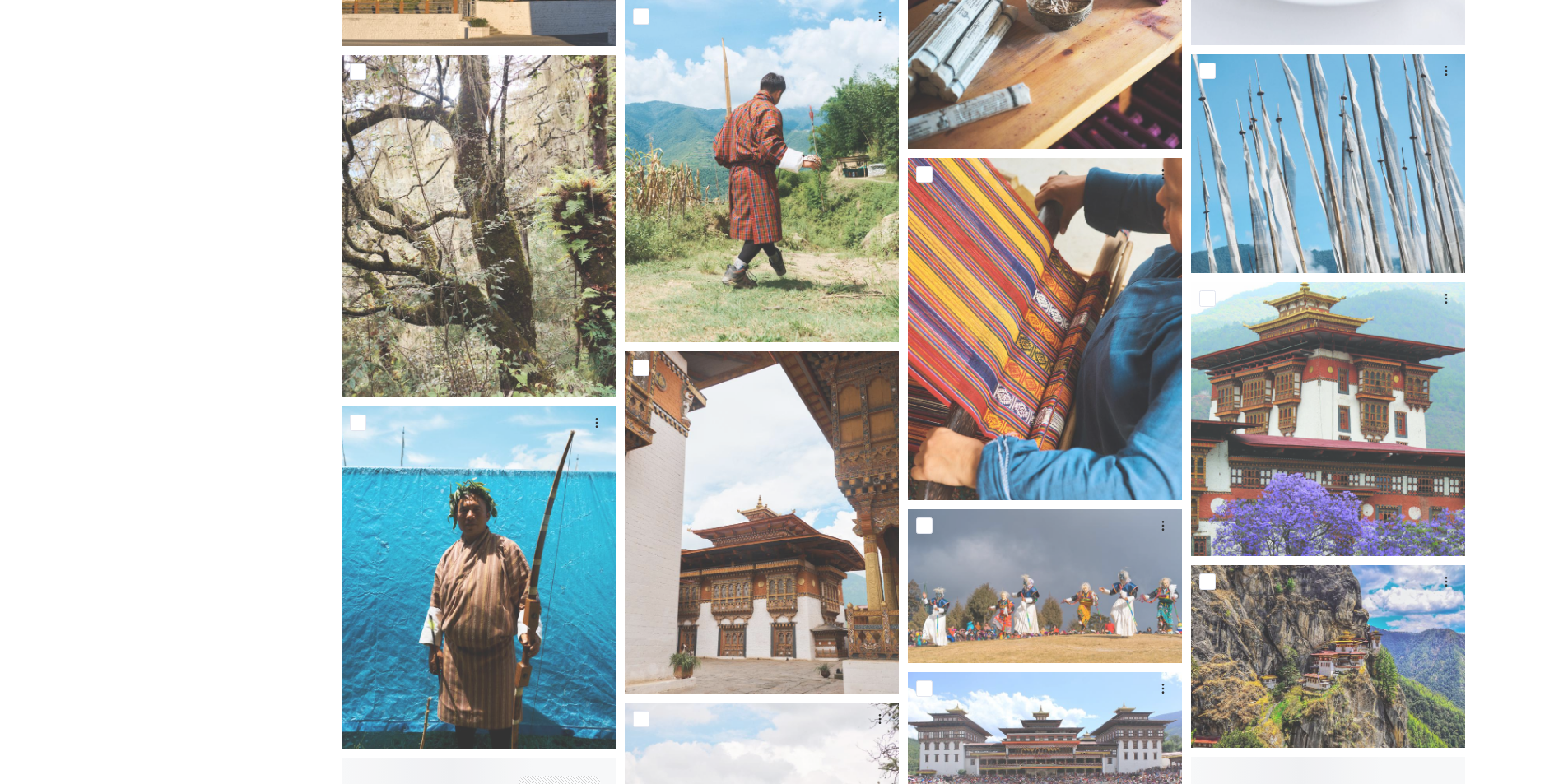
scroll to position [8396, 0]
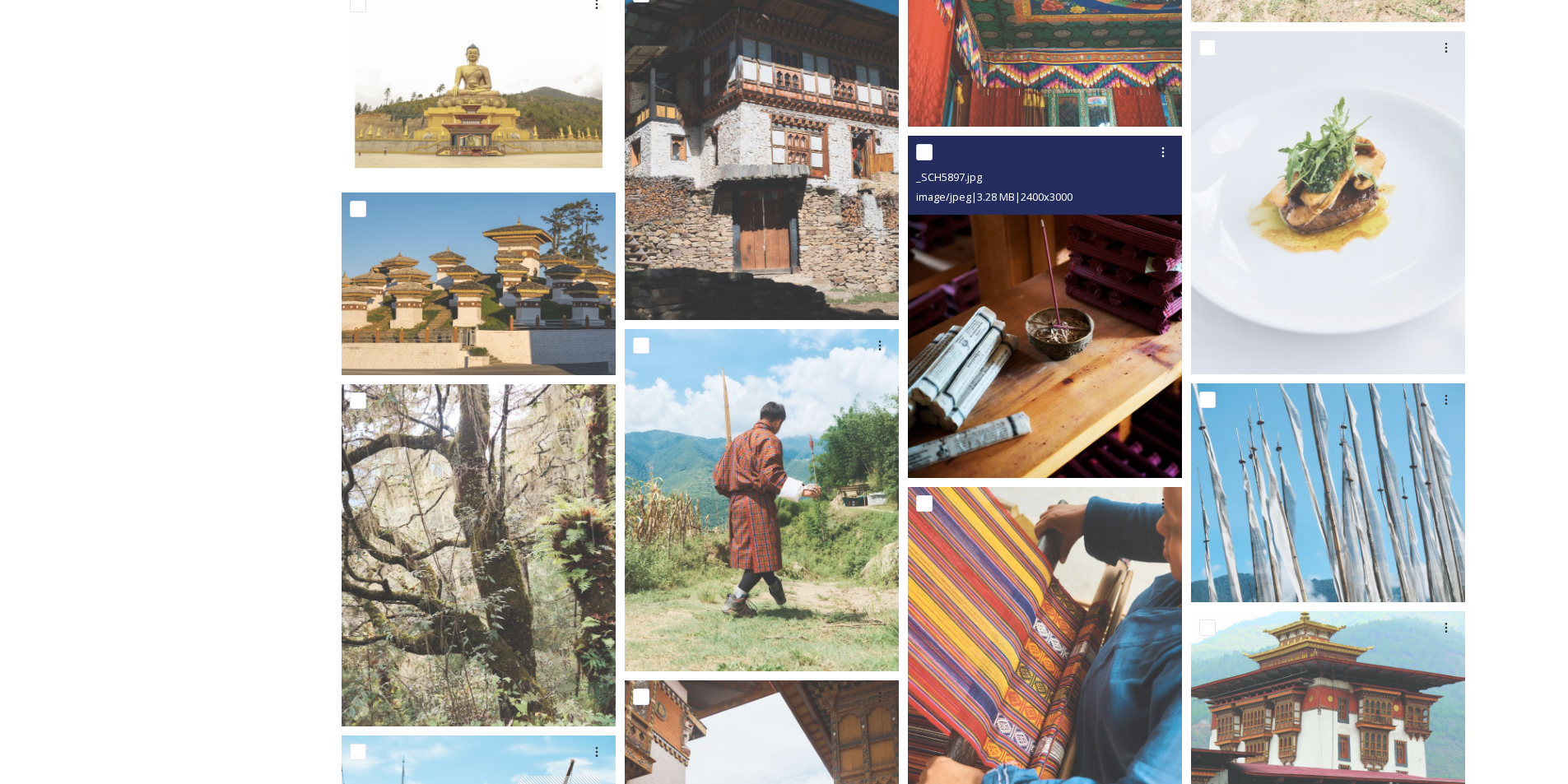
click at [1129, 308] on img at bounding box center [1044, 306] width 274 height 342
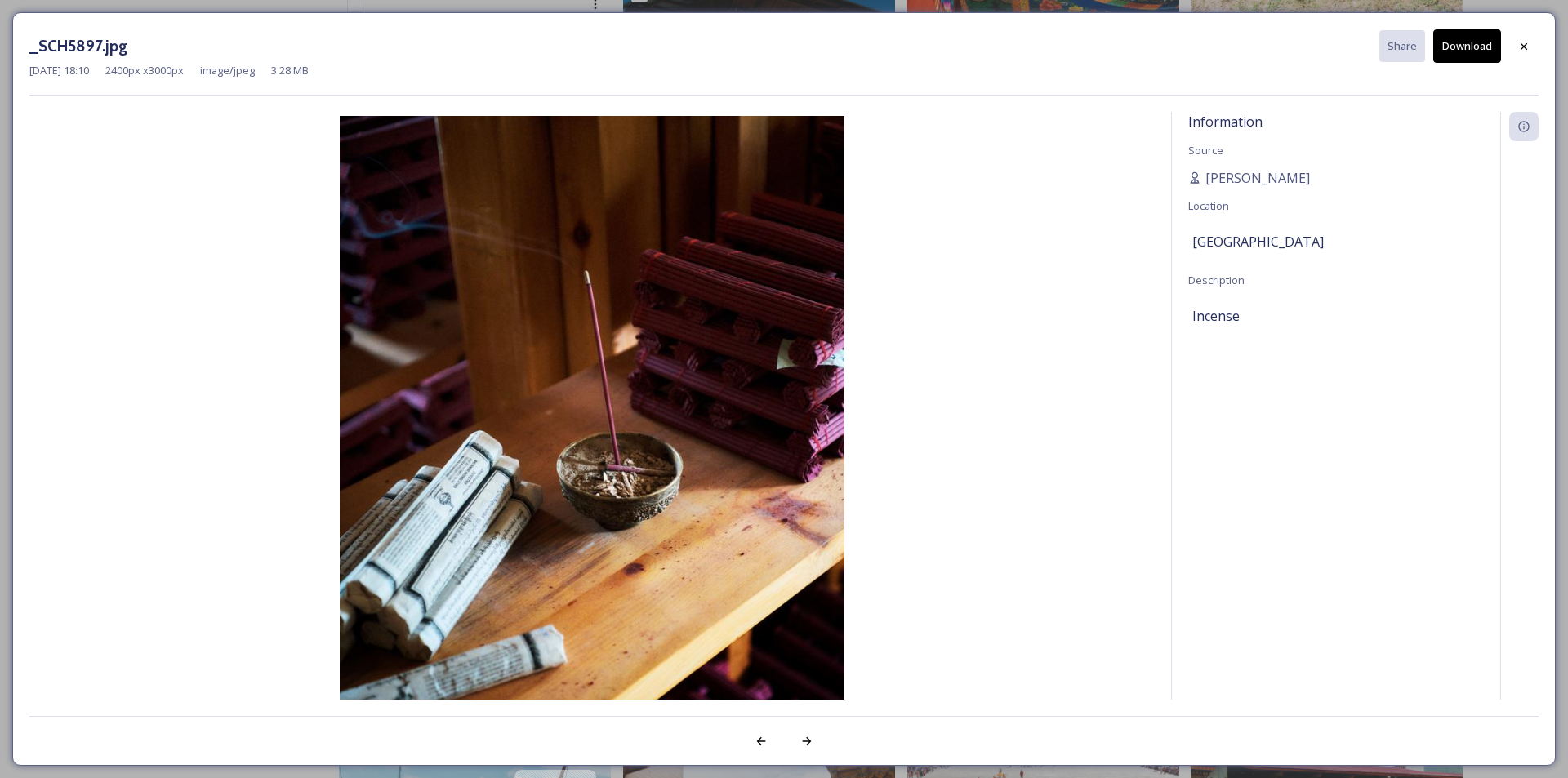
click at [1479, 54] on button "Download" at bounding box center [1467, 46] width 68 height 33
click at [1530, 54] on div at bounding box center [1523, 46] width 30 height 30
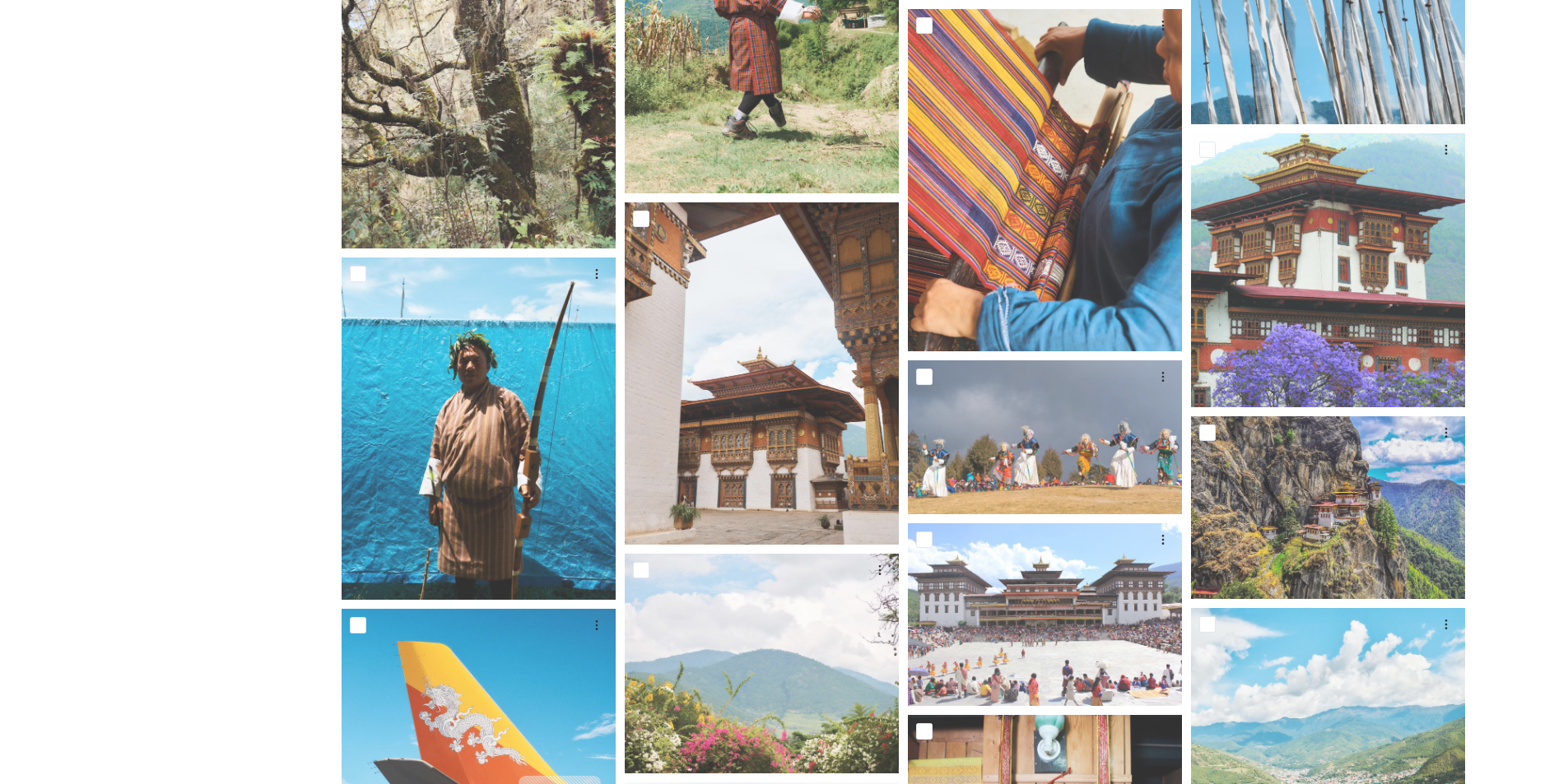
scroll to position [8890, 0]
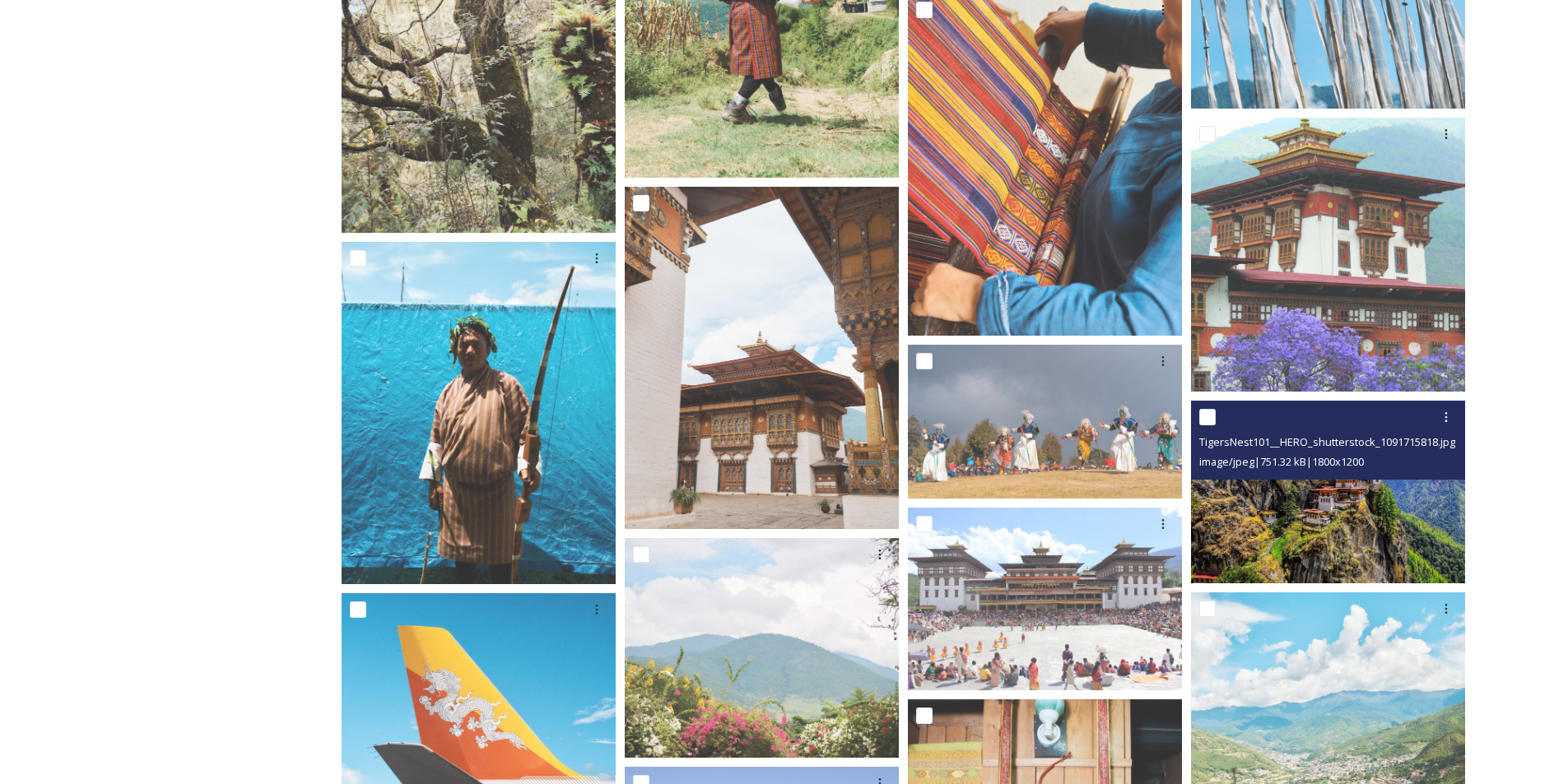
click at [1322, 520] on img at bounding box center [1328, 492] width 274 height 183
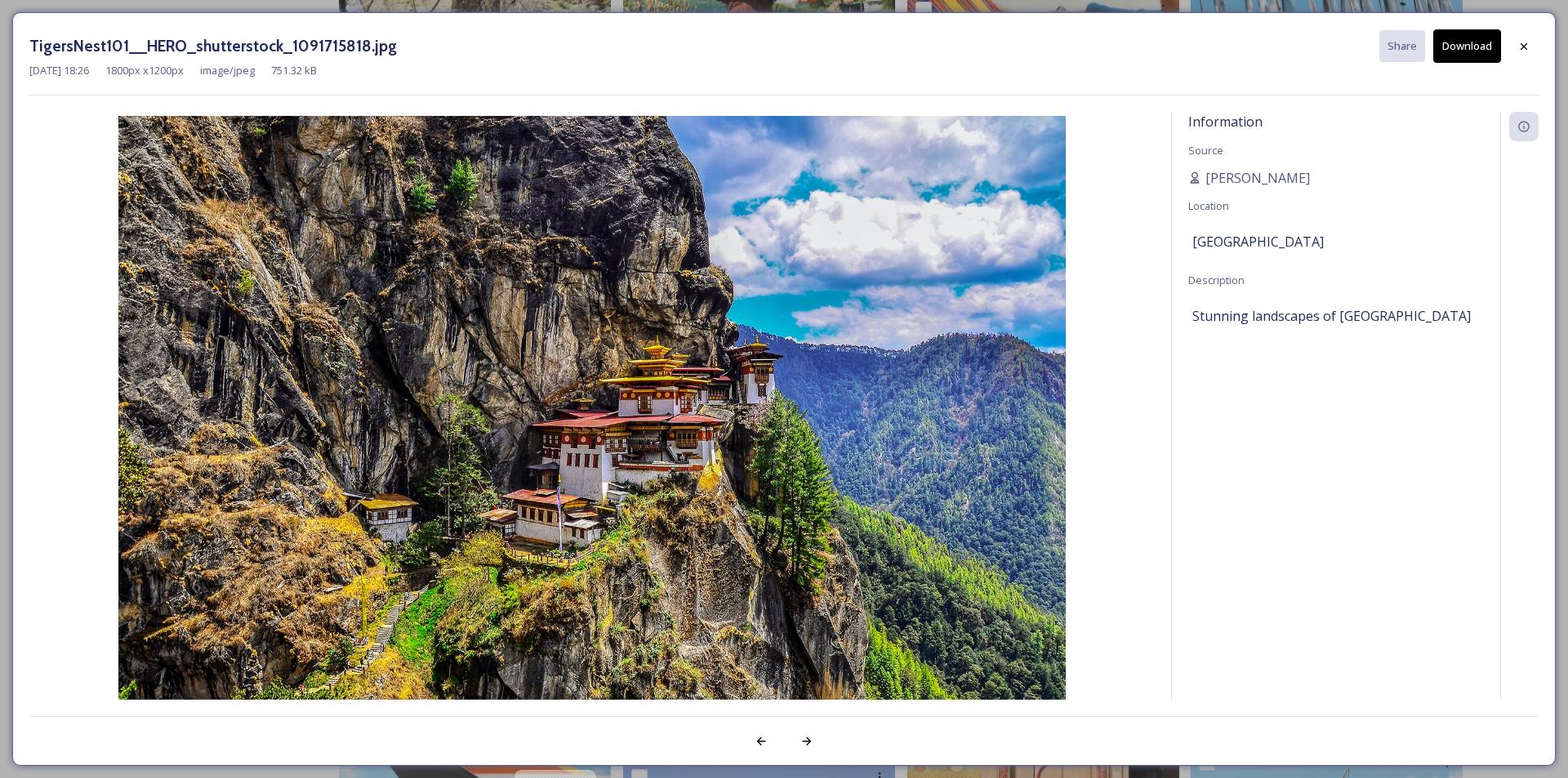
click at [1459, 51] on button "Download" at bounding box center [1467, 46] width 68 height 33
drag, startPoint x: 1534, startPoint y: 48, endPoint x: 1517, endPoint y: 62, distance: 22.0
click at [1534, 48] on div at bounding box center [1523, 46] width 30 height 30
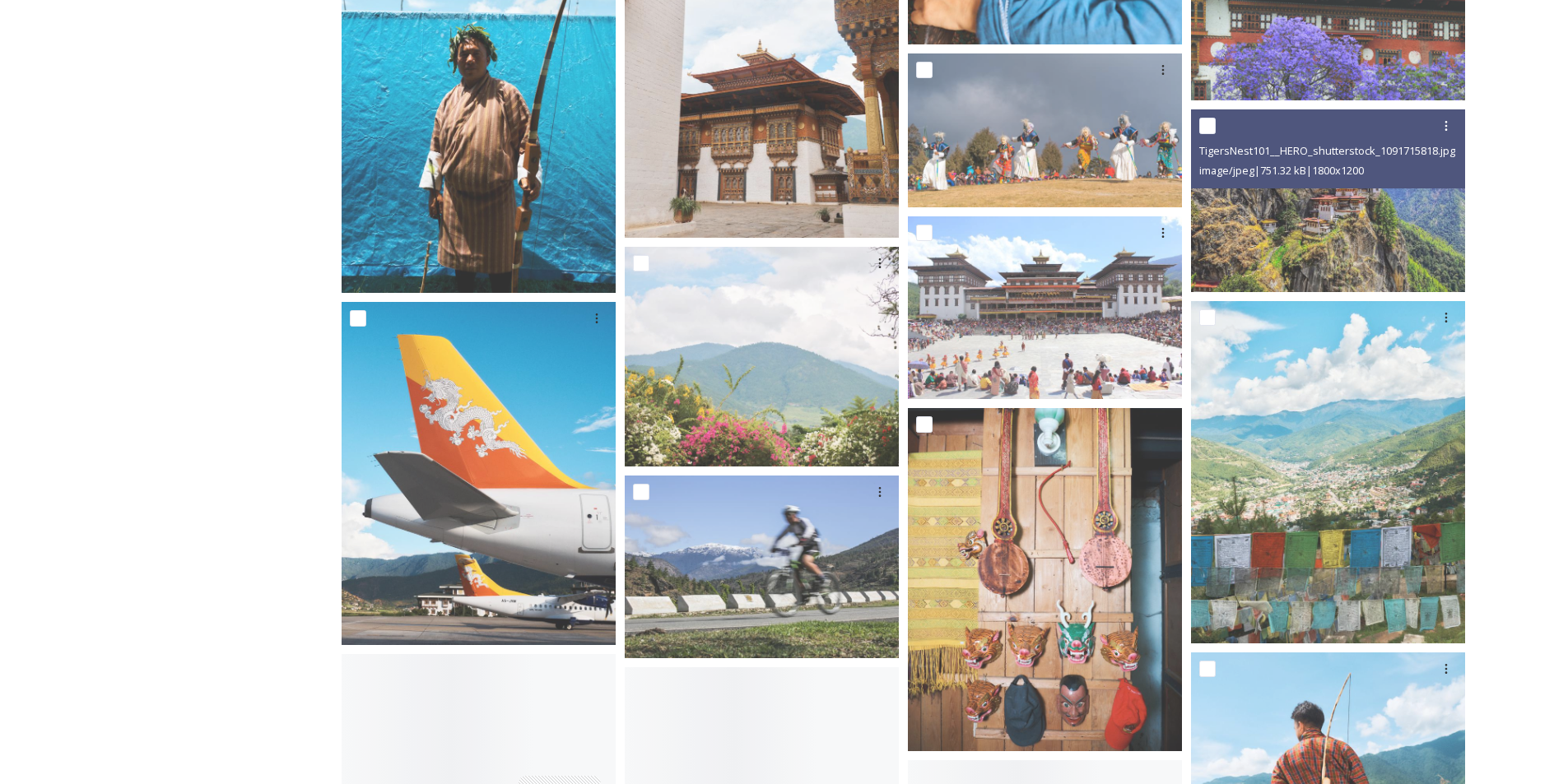
scroll to position [9220, 0]
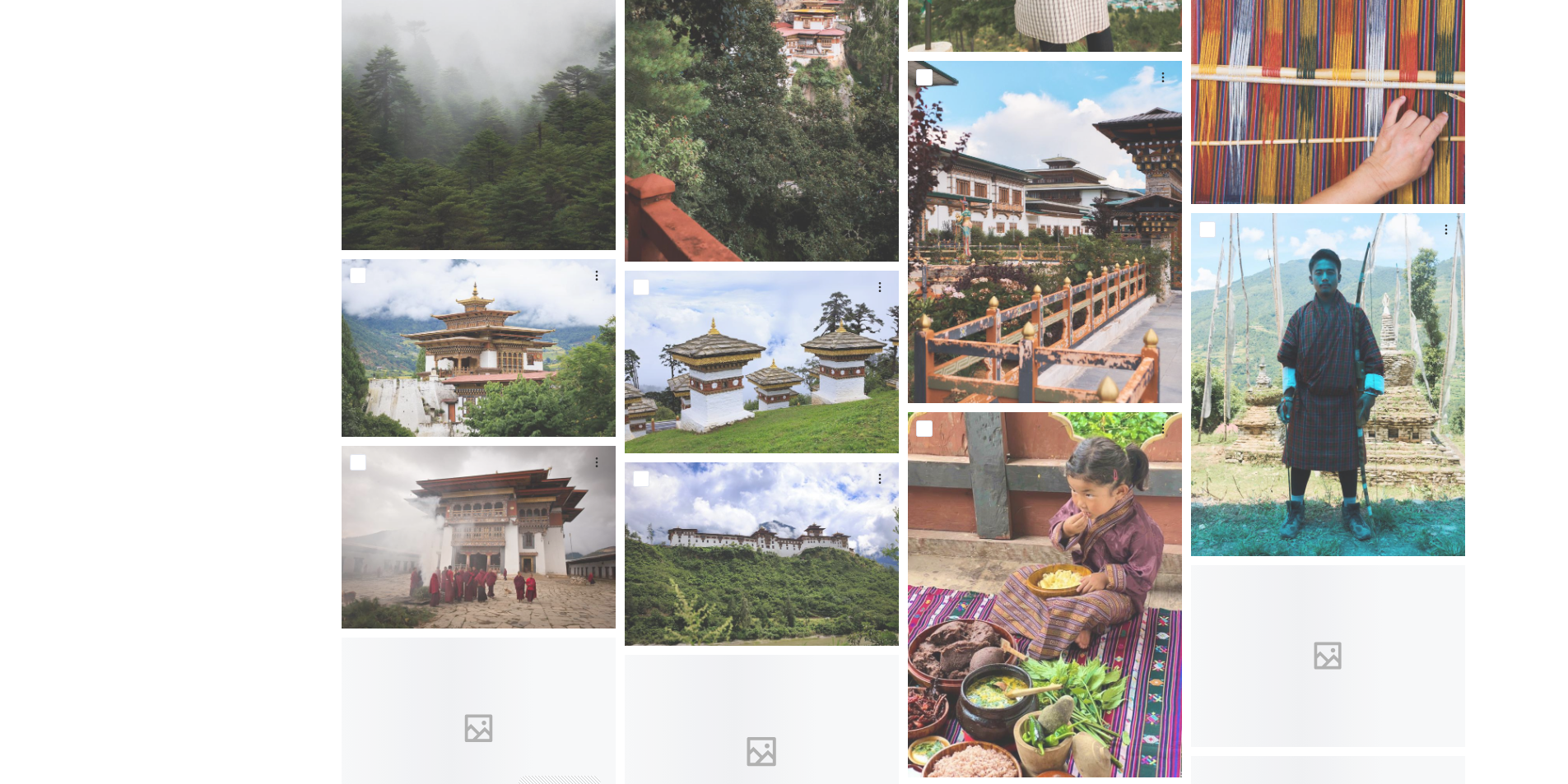
scroll to position [12759, 0]
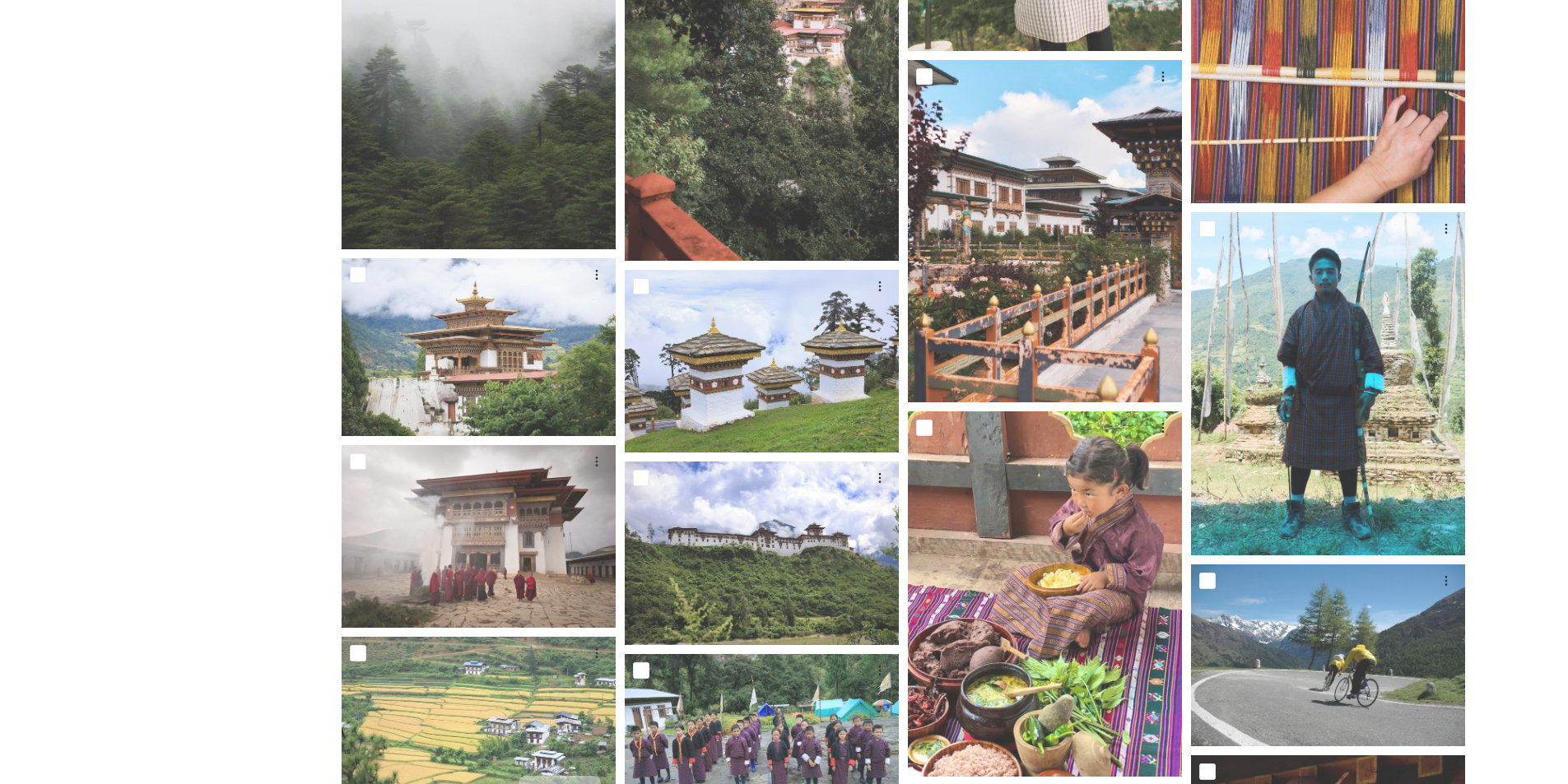
click at [264, 418] on div "Shared by: Bhutan Tourism A library of images, videos and other digital assets …" at bounding box center [184, 629] width 247 height 26375
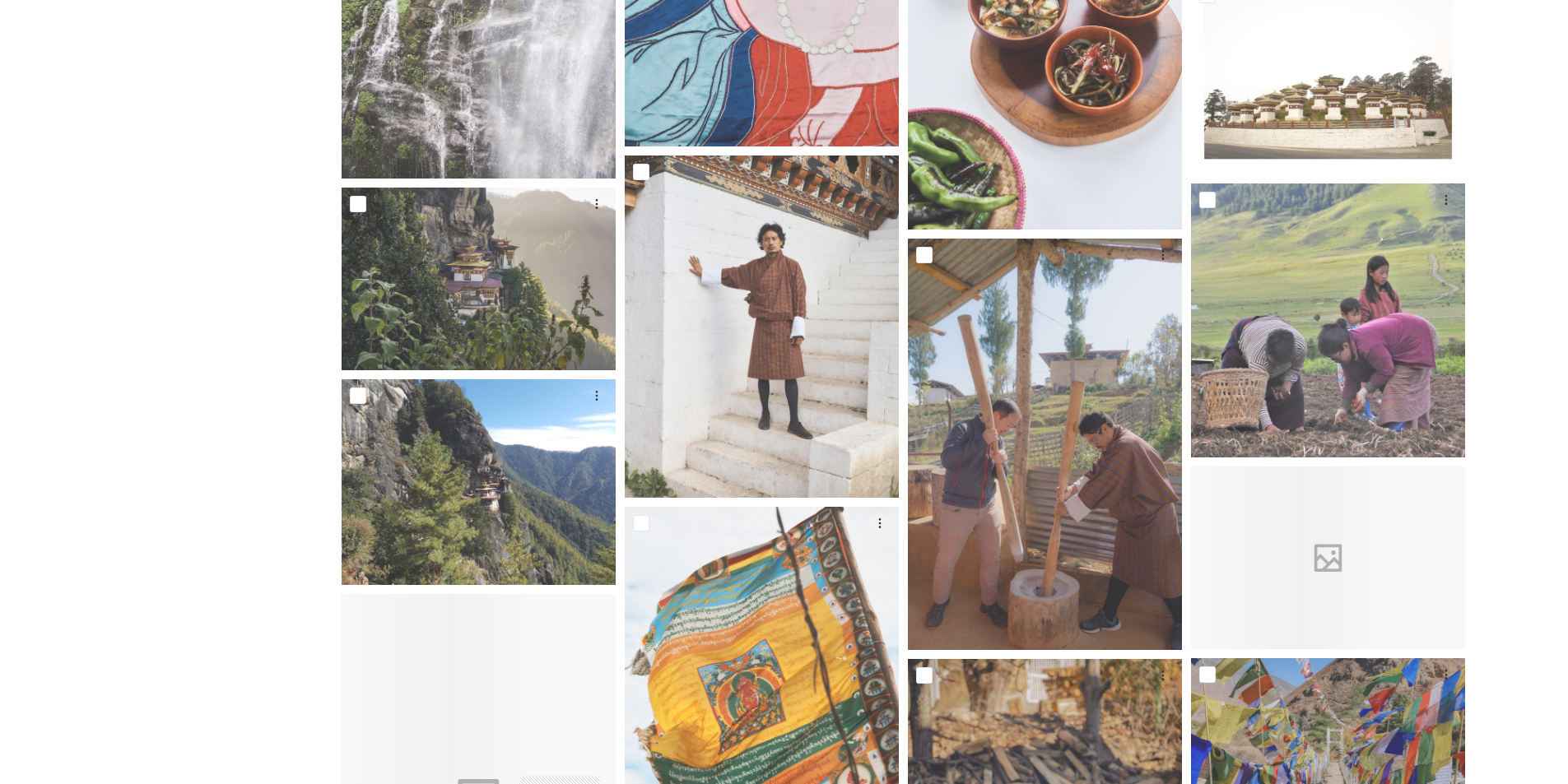
scroll to position [23625, 0]
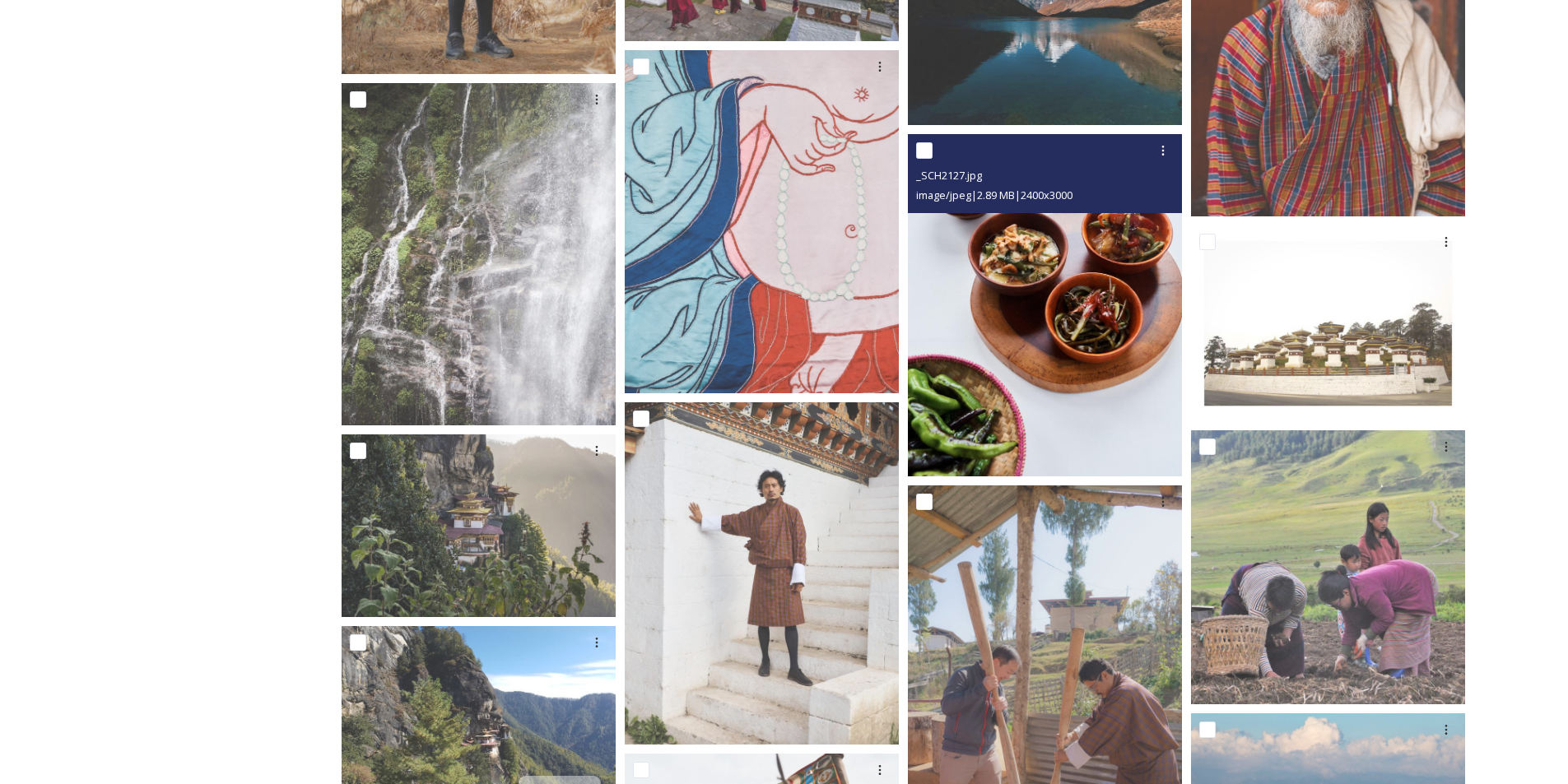
click at [1076, 319] on img at bounding box center [1044, 306] width 274 height 342
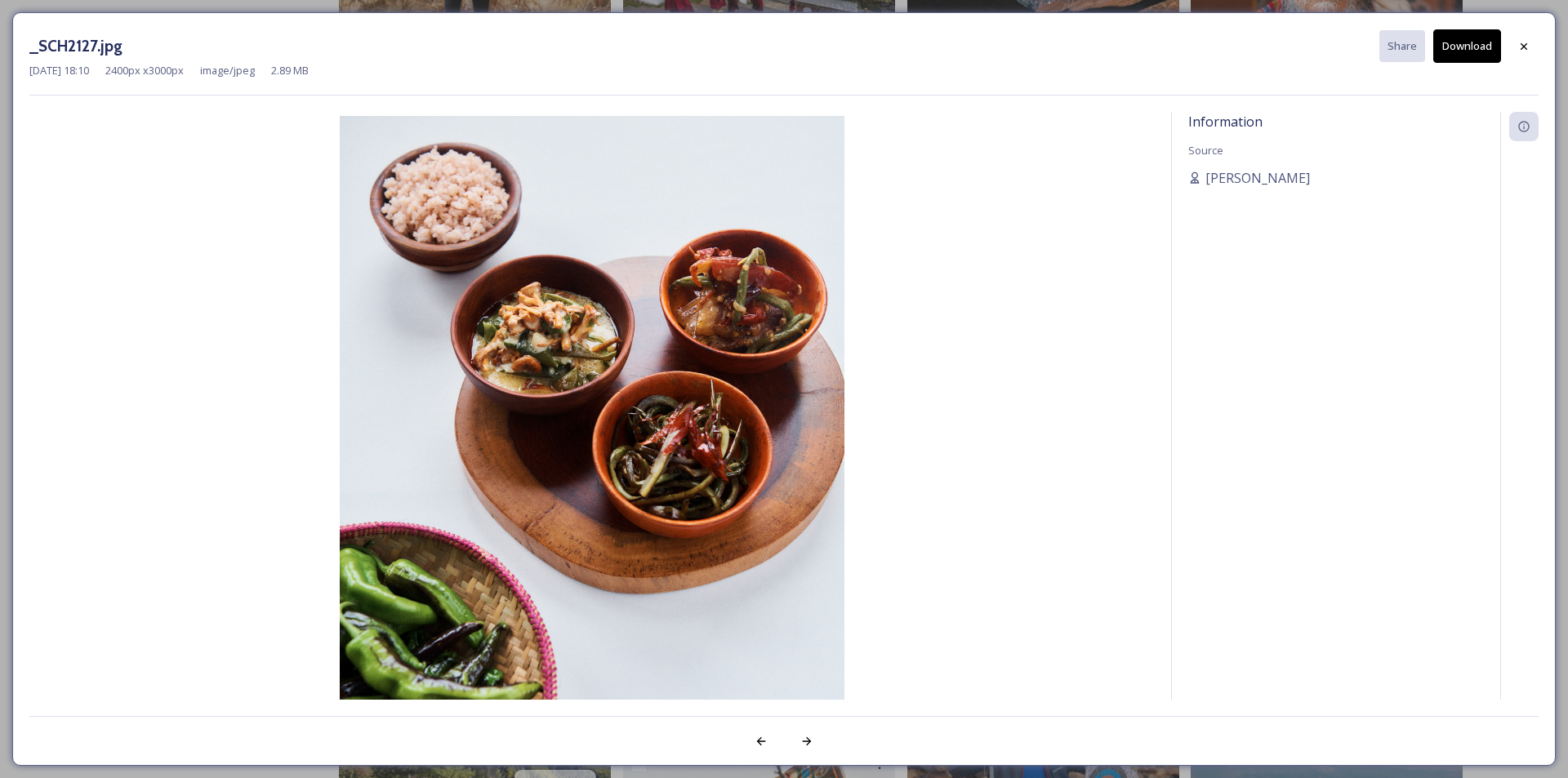
click at [1458, 46] on button "Download" at bounding box center [1467, 46] width 68 height 33
click at [1524, 49] on icon at bounding box center [1524, 47] width 13 height 13
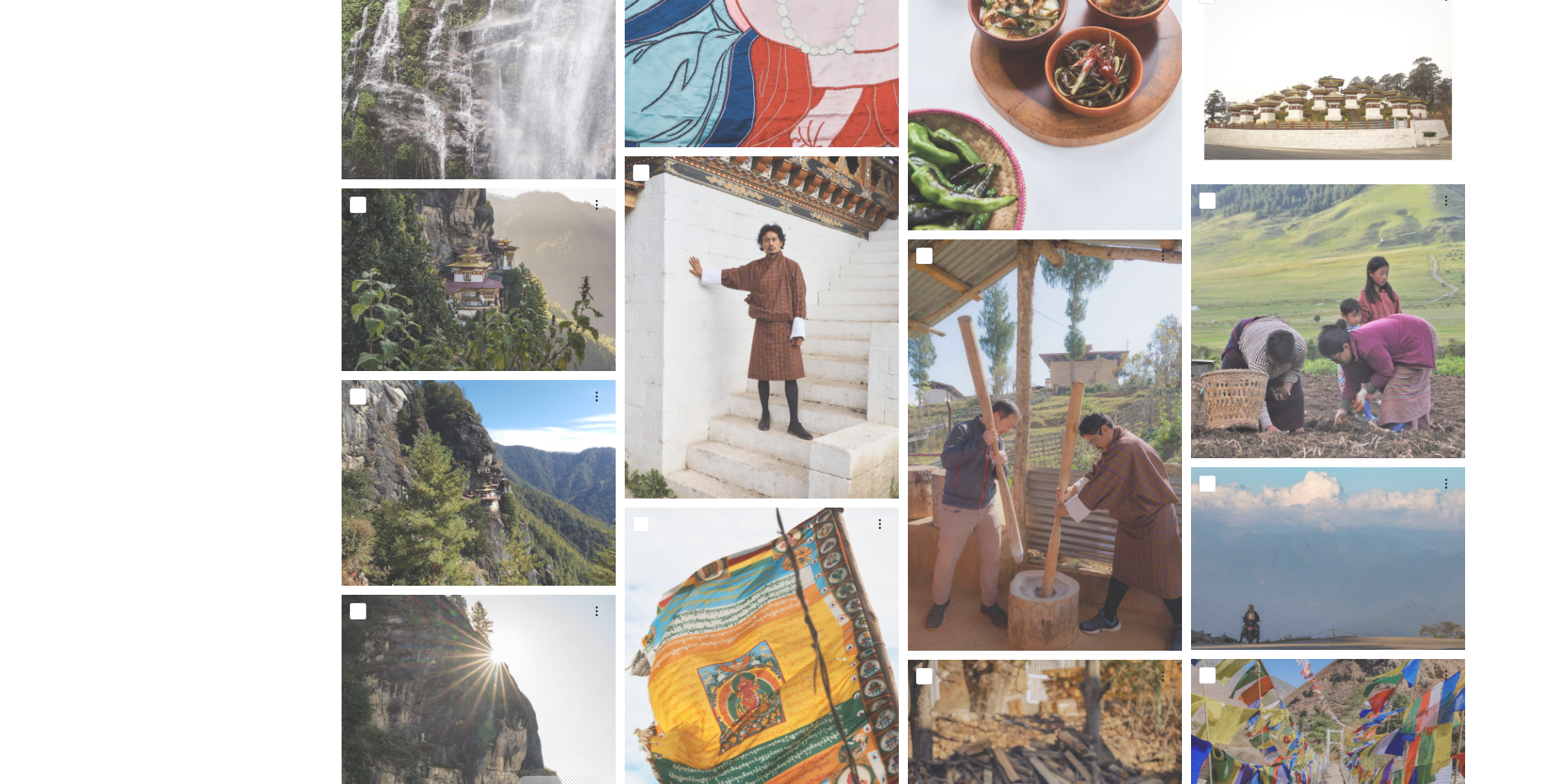
scroll to position [23872, 0]
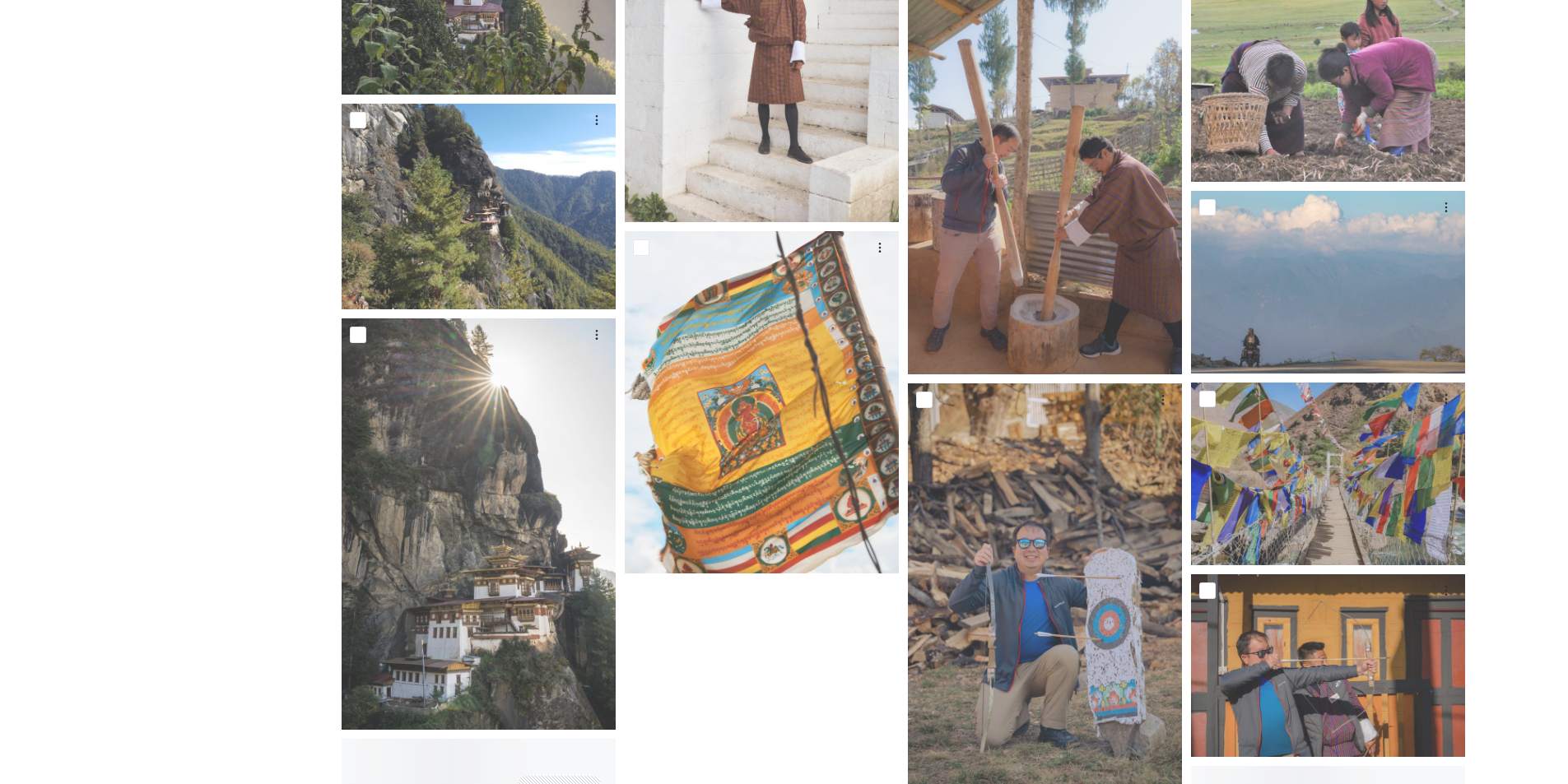
scroll to position [24201, 0]
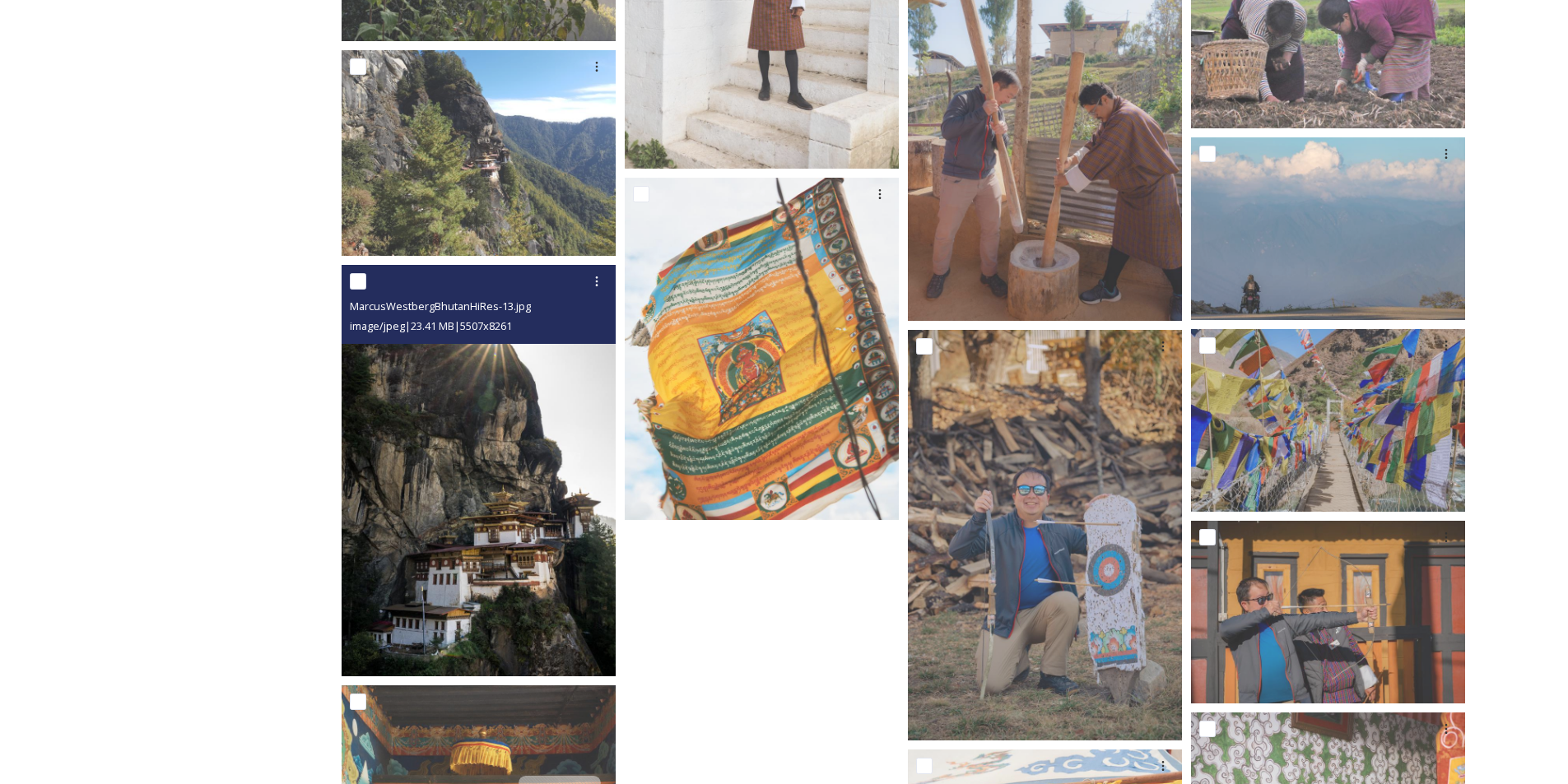
click at [462, 464] on img at bounding box center [478, 471] width 274 height 411
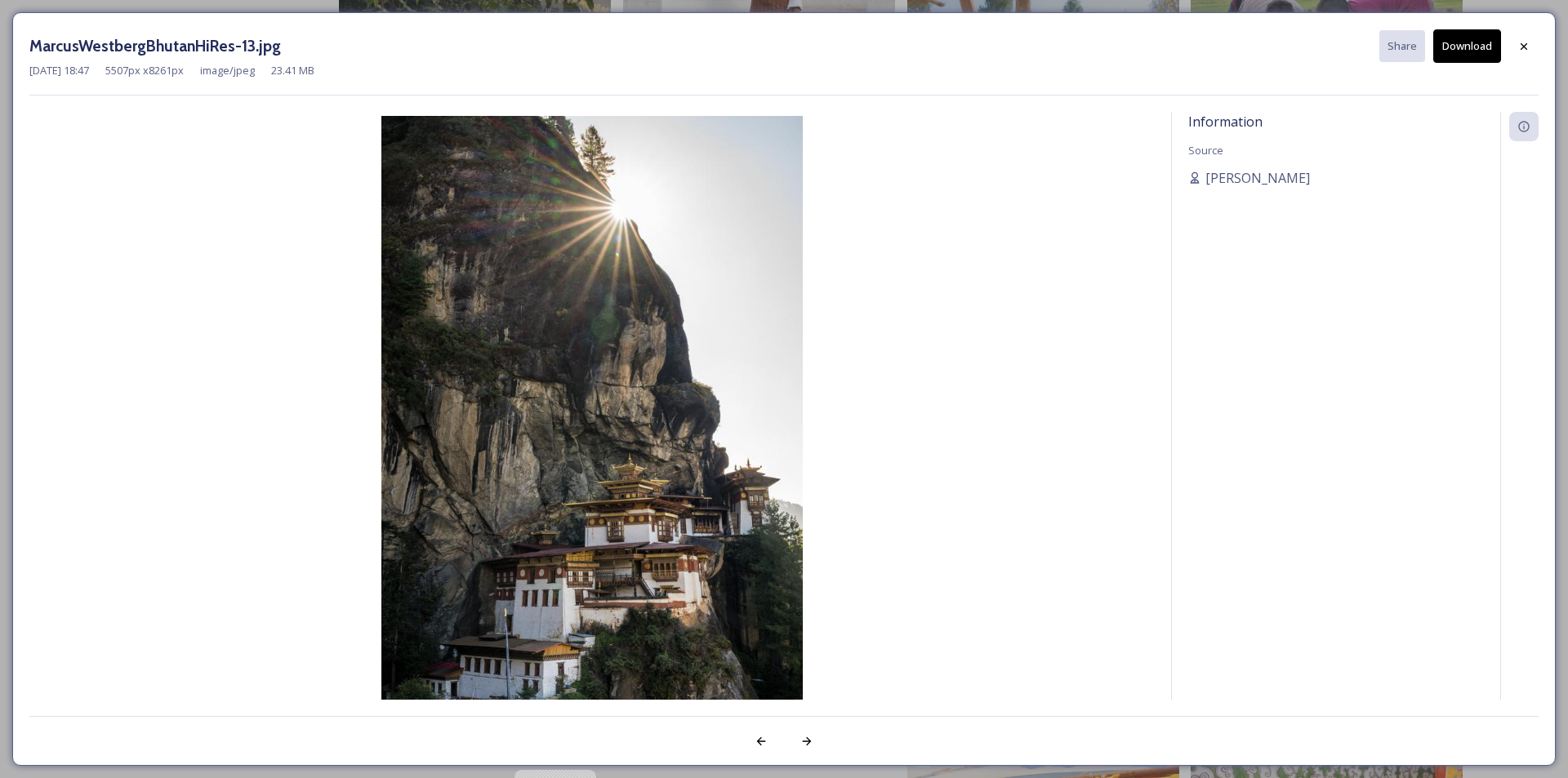
click at [1470, 54] on button "Download" at bounding box center [1467, 46] width 68 height 33
click at [1532, 51] on div at bounding box center [1523, 46] width 30 height 30
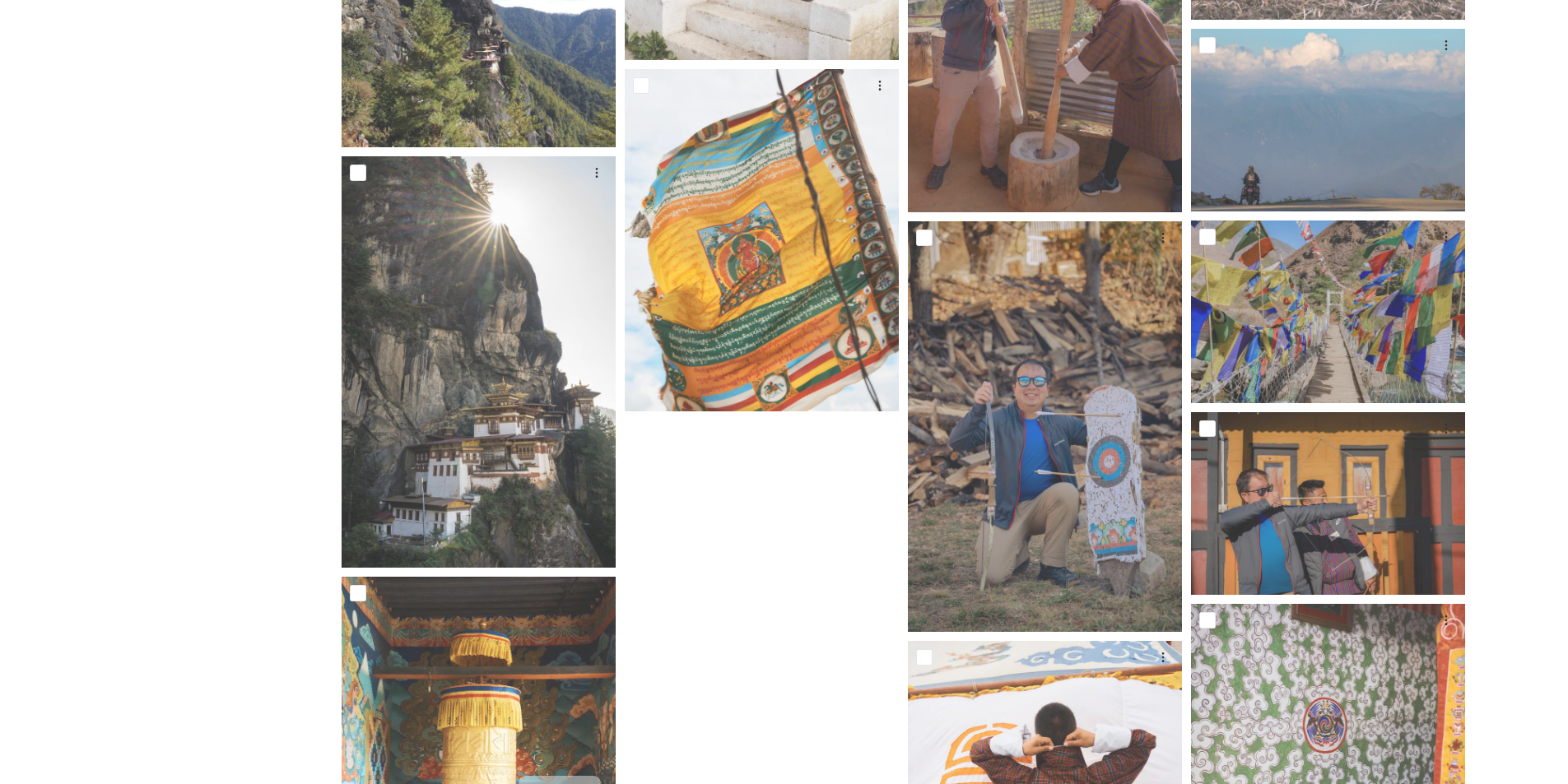
scroll to position [24530, 0]
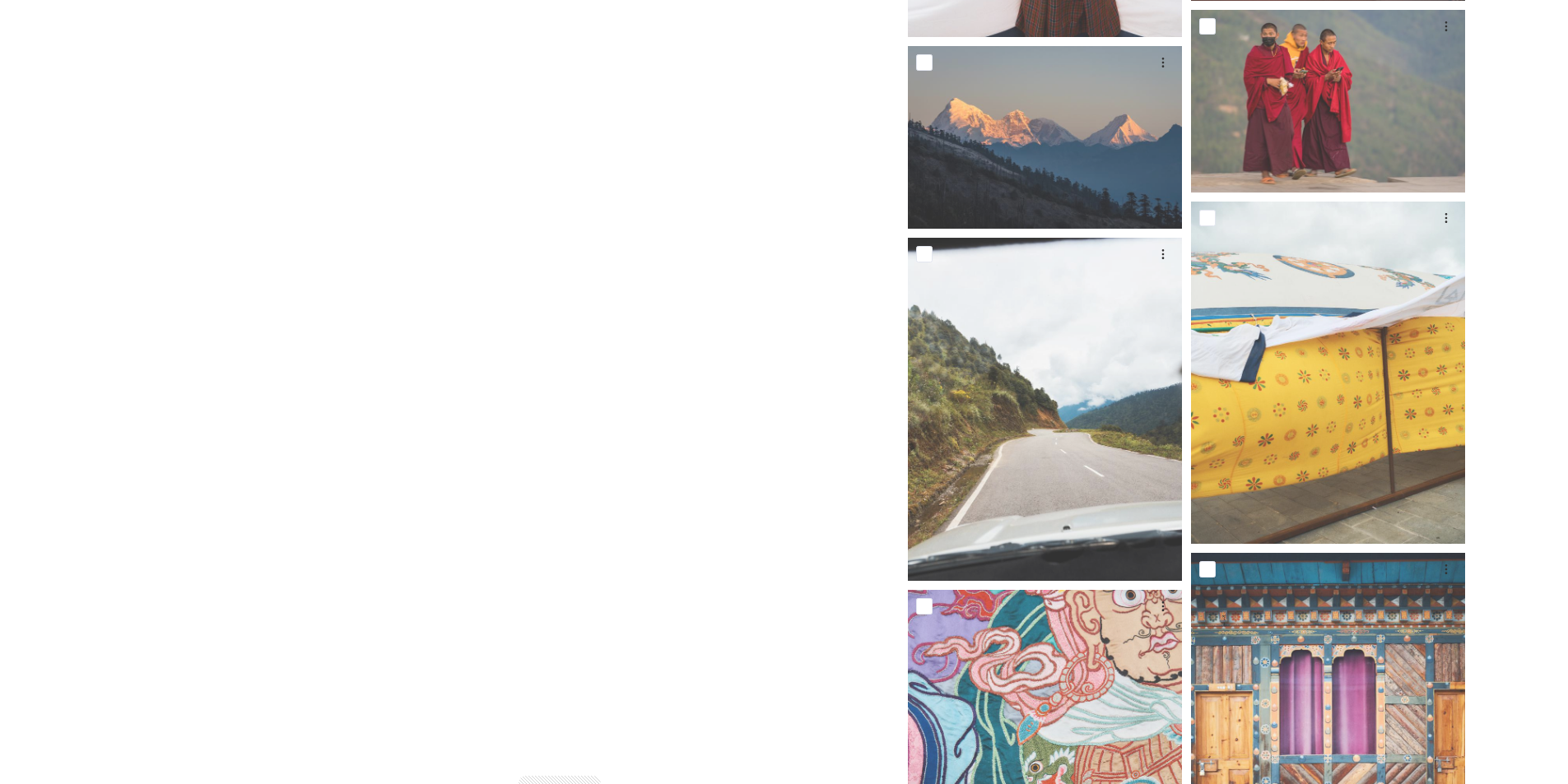
scroll to position [25517, 0]
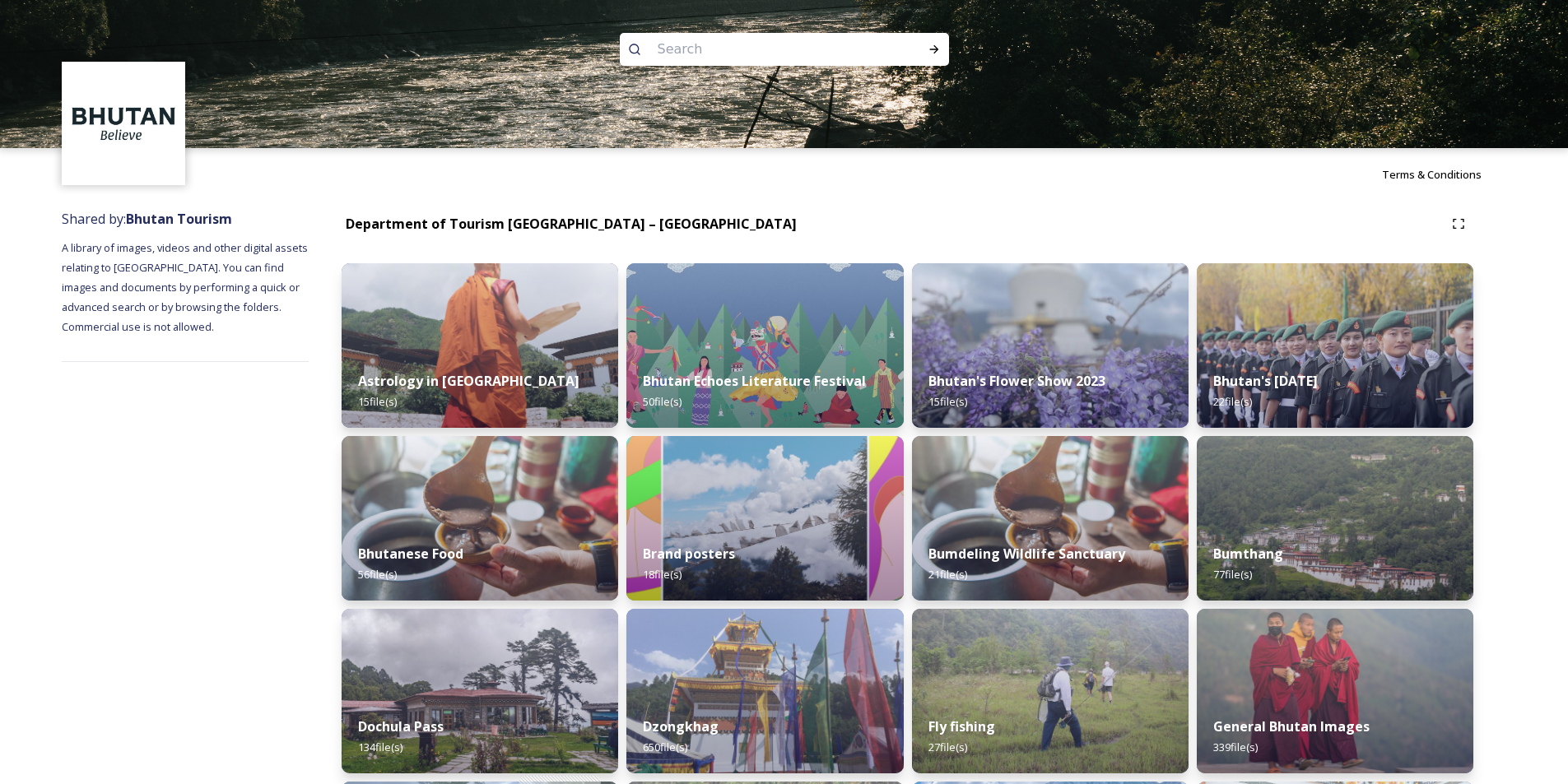
click at [456, 334] on img at bounding box center [480, 345] width 282 height 168
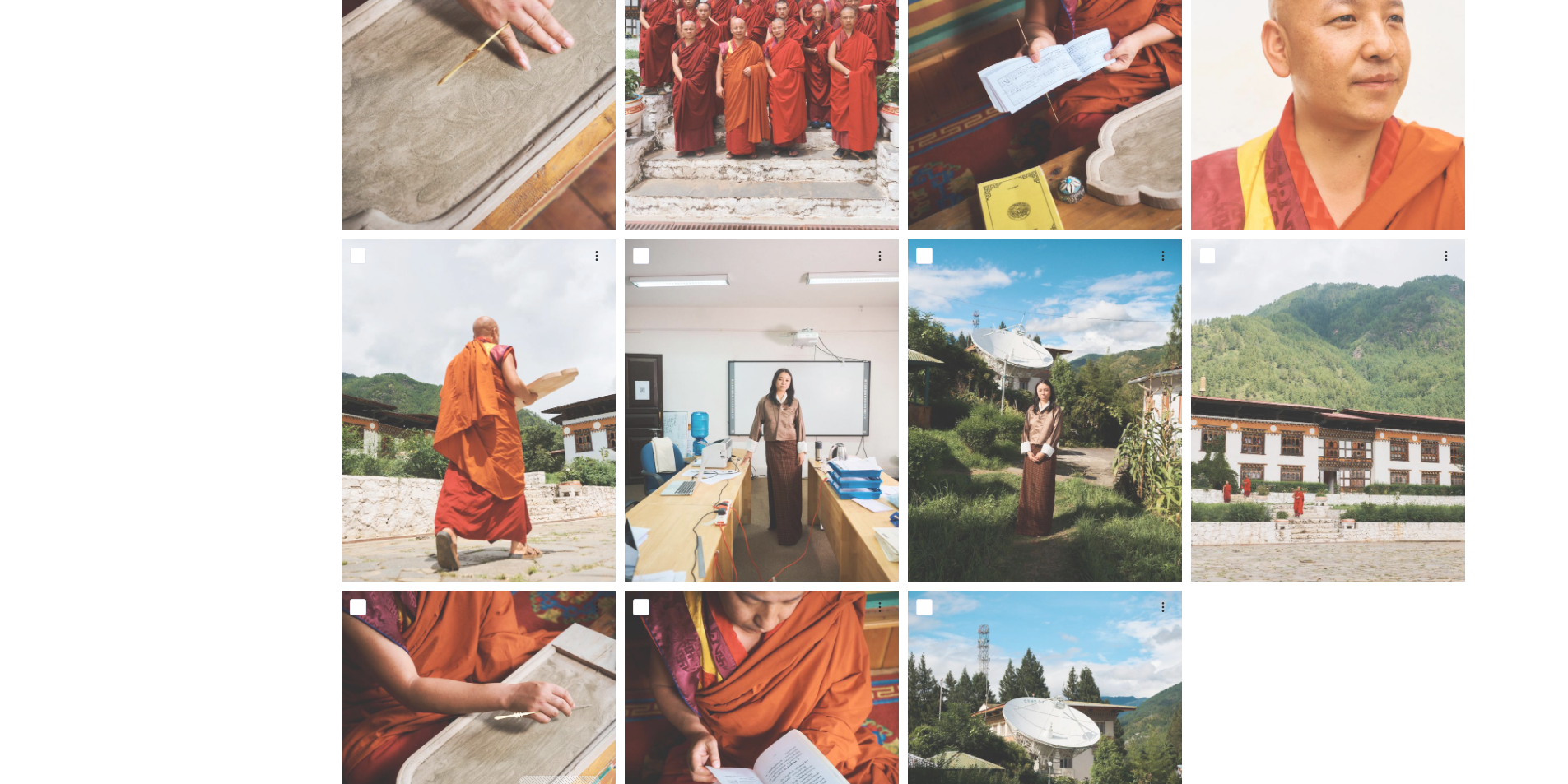
scroll to position [963, 0]
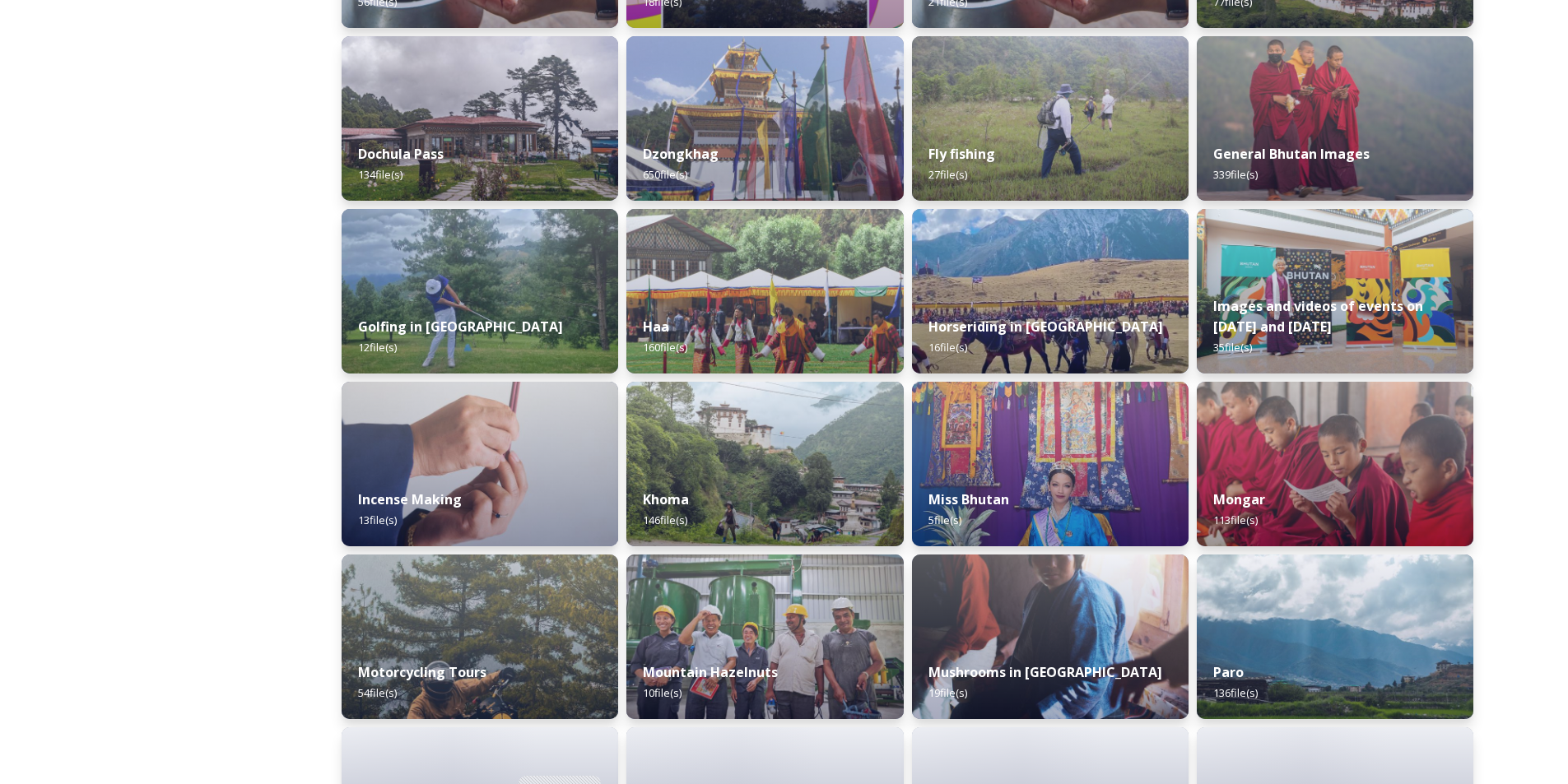
scroll to position [576, 0]
